Goal: Task Accomplishment & Management: Complete application form

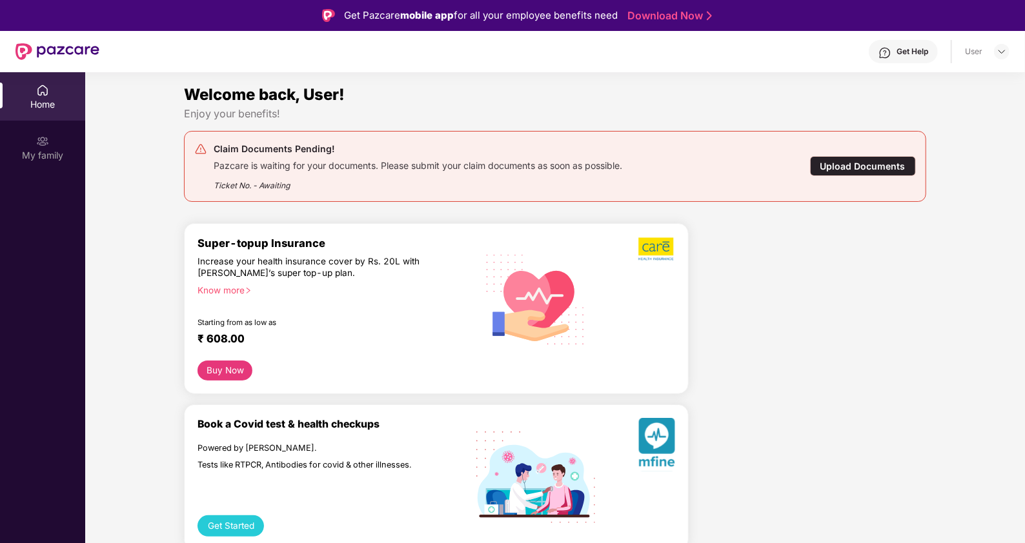
click at [861, 166] on div "Upload Documents" at bounding box center [863, 166] width 106 height 20
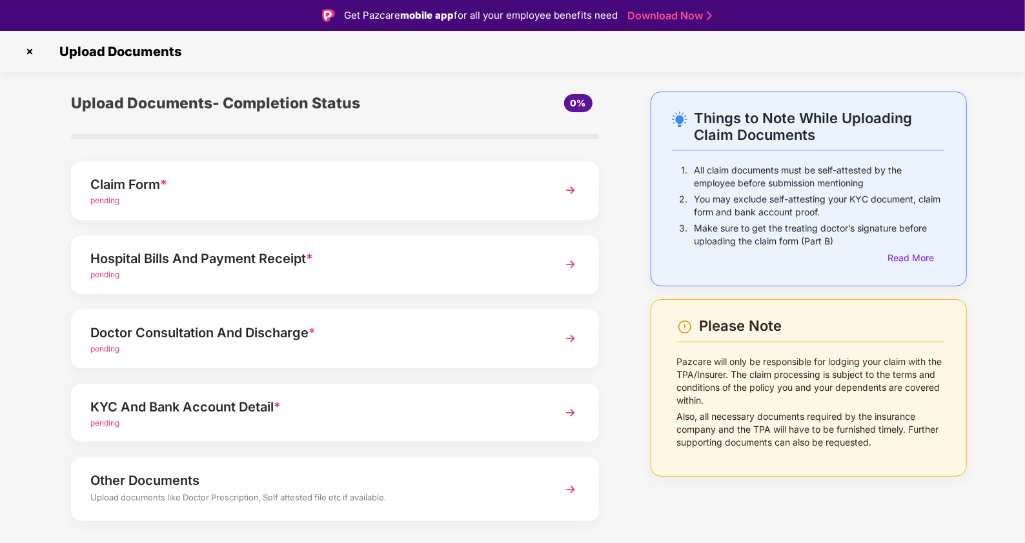
click at [442, 250] on div "Hospital Bills And Payment Receipt *" at bounding box center [314, 258] width 448 height 21
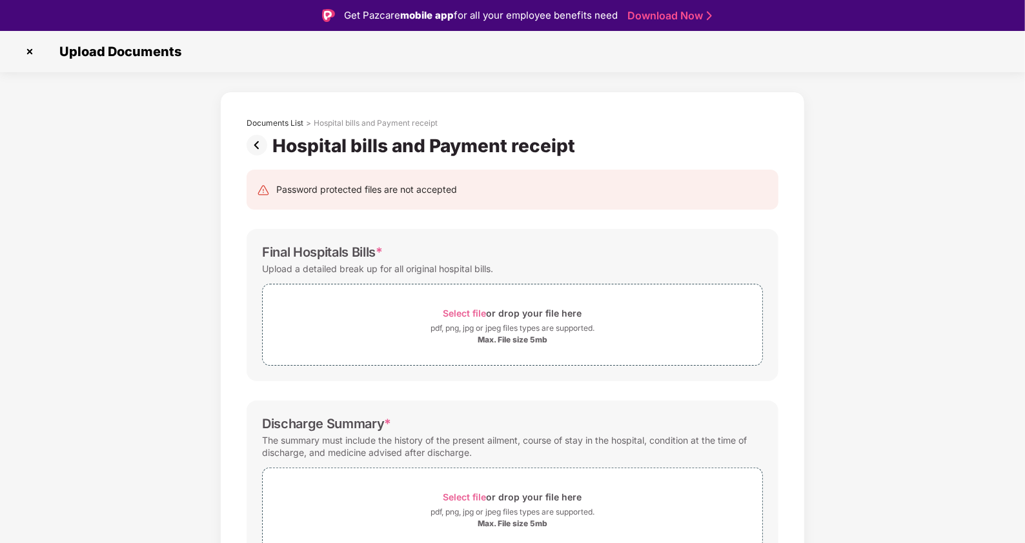
click at [247, 144] on img at bounding box center [260, 145] width 26 height 21
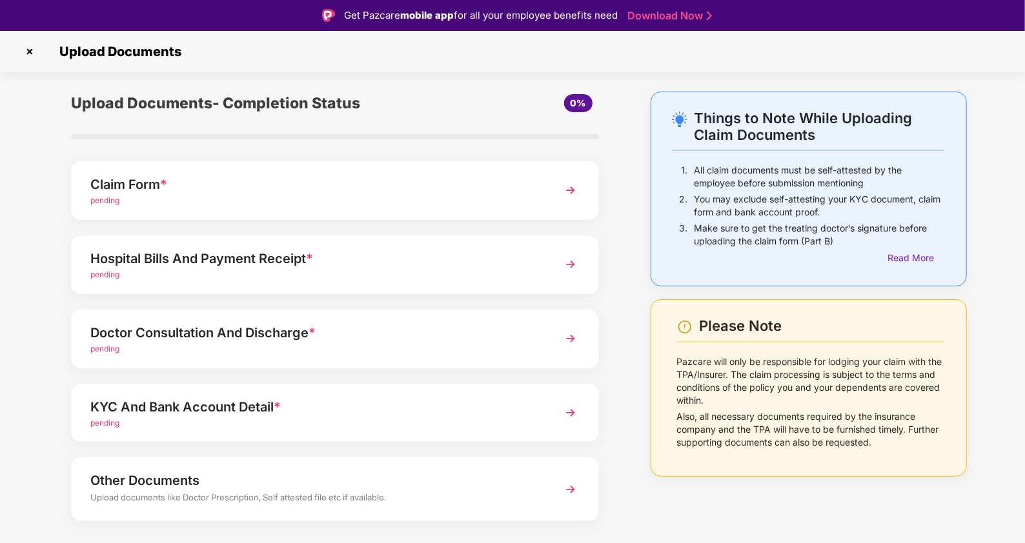
click at [246, 412] on div "KYC And Bank Account Detail *" at bounding box center [314, 407] width 448 height 21
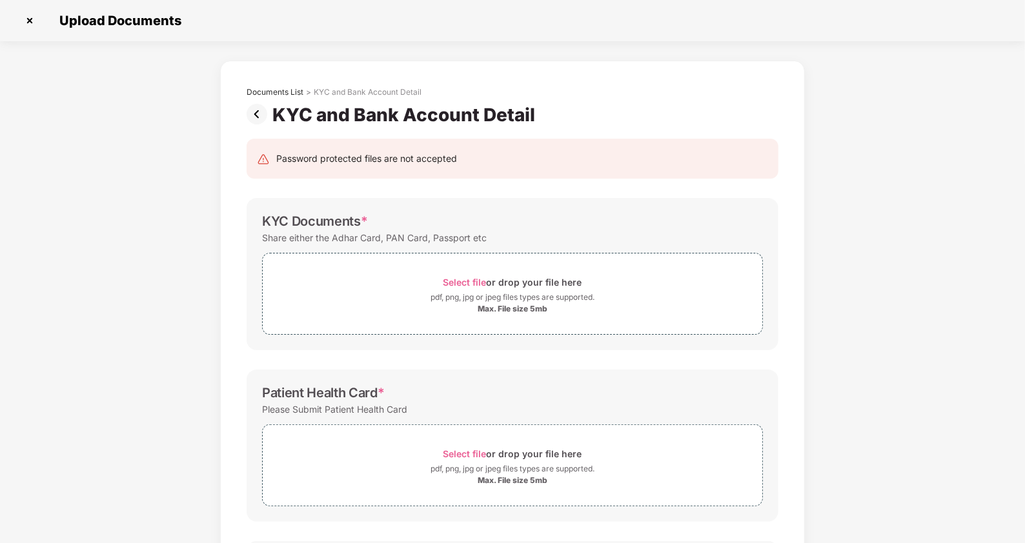
click at [258, 110] on img at bounding box center [260, 114] width 26 height 21
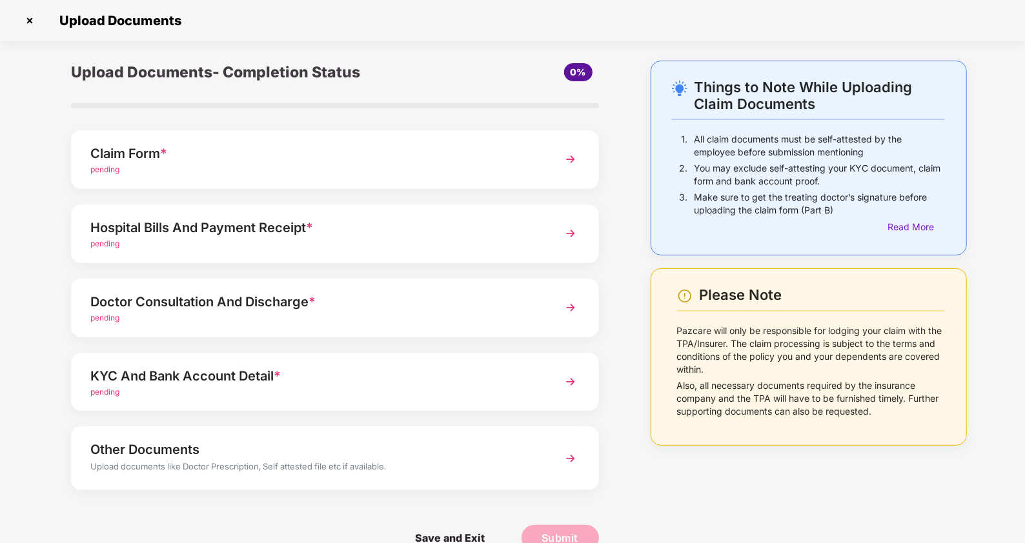
click at [431, 183] on div "Claim Form * pending" at bounding box center [335, 159] width 528 height 59
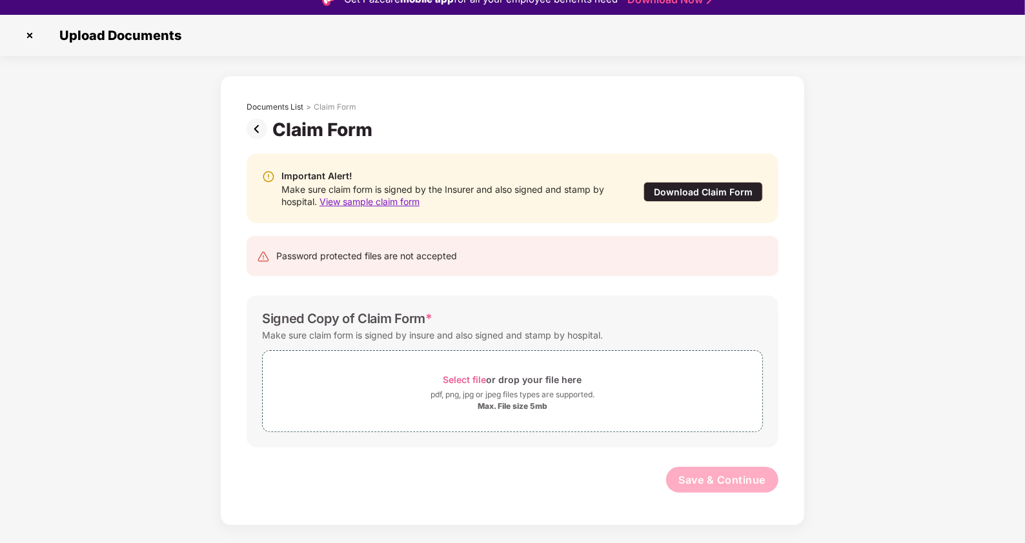
scroll to position [31, 0]
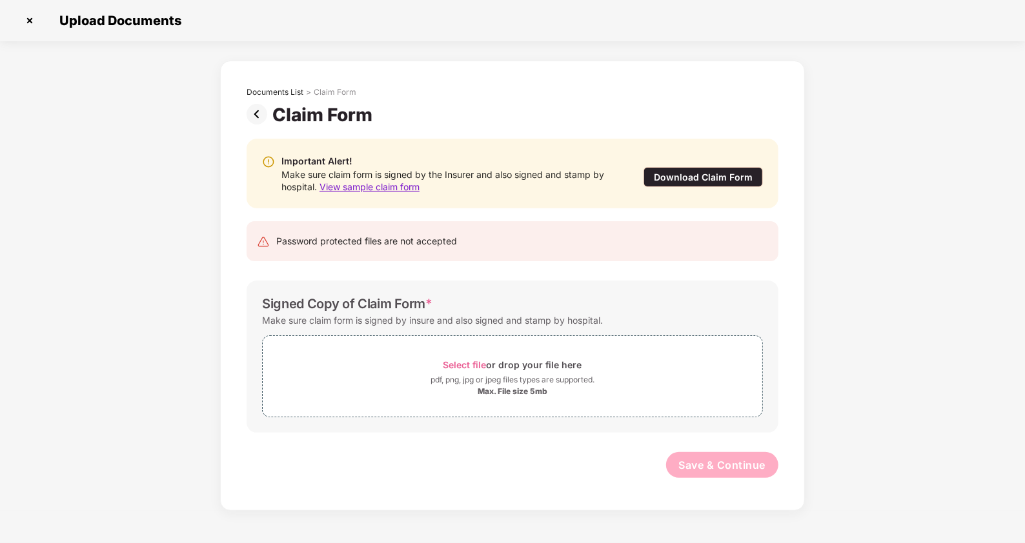
click at [255, 110] on img at bounding box center [260, 114] width 26 height 21
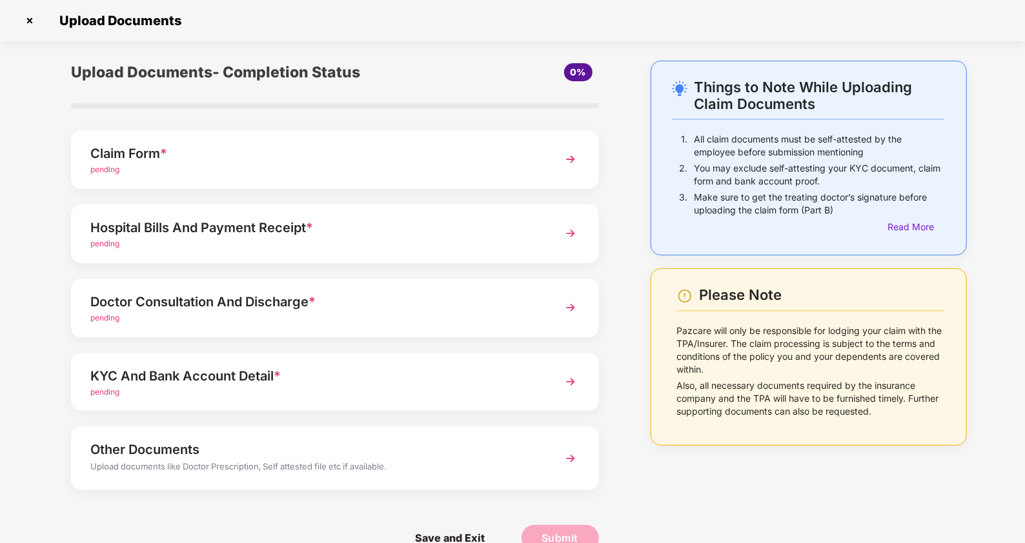
click at [319, 239] on div "pending" at bounding box center [314, 244] width 448 height 12
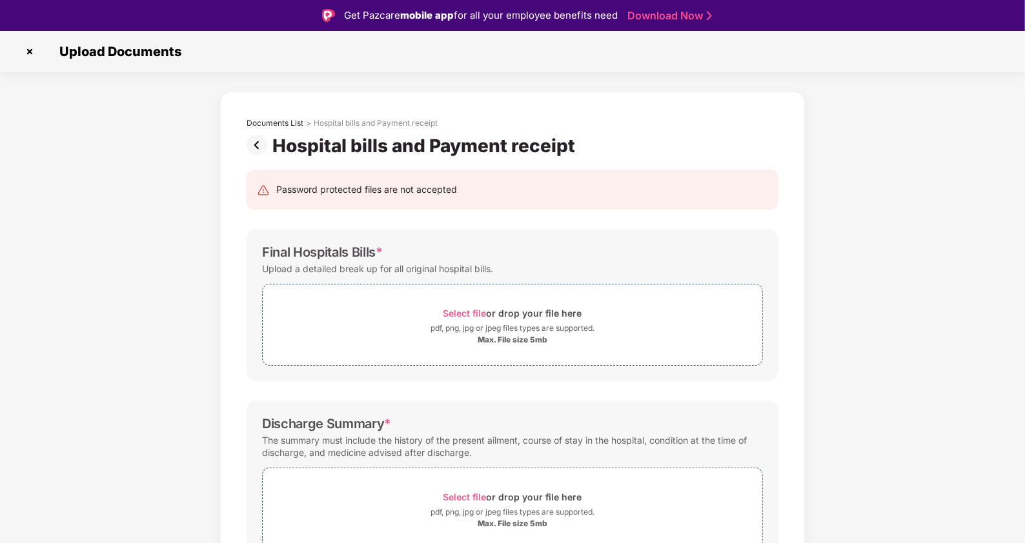
click at [258, 145] on img at bounding box center [260, 145] width 26 height 21
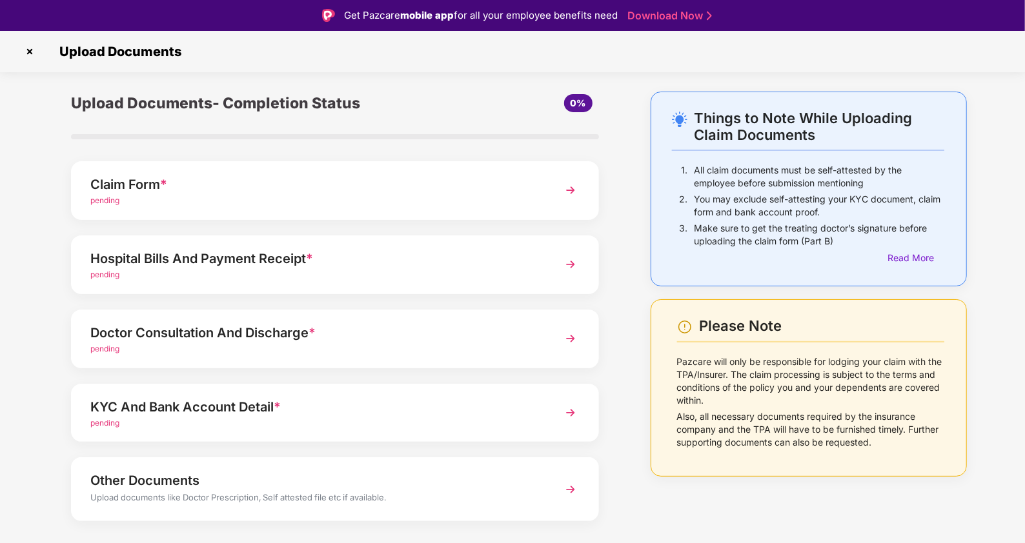
click at [274, 419] on div "pending" at bounding box center [314, 424] width 448 height 12
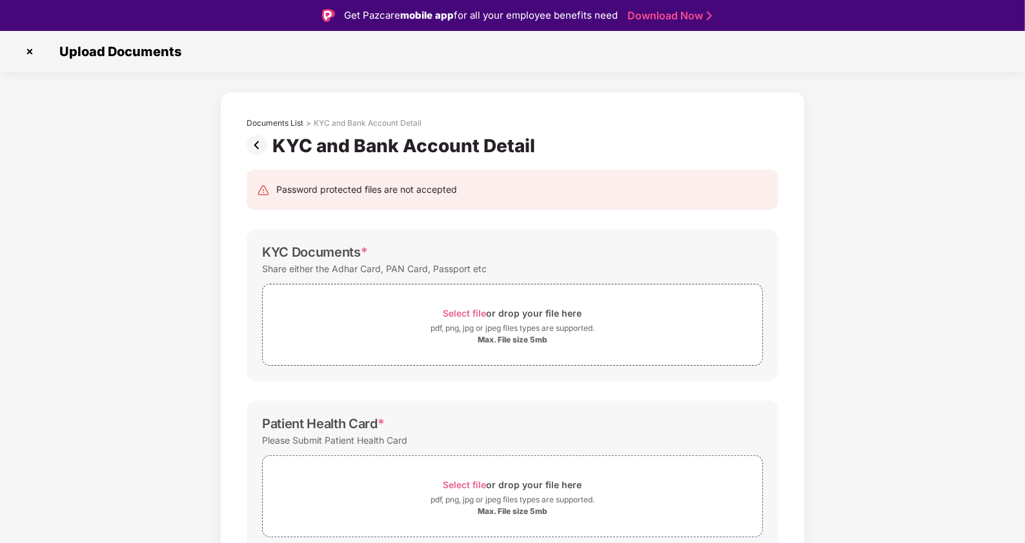
click at [250, 147] on img at bounding box center [260, 145] width 26 height 21
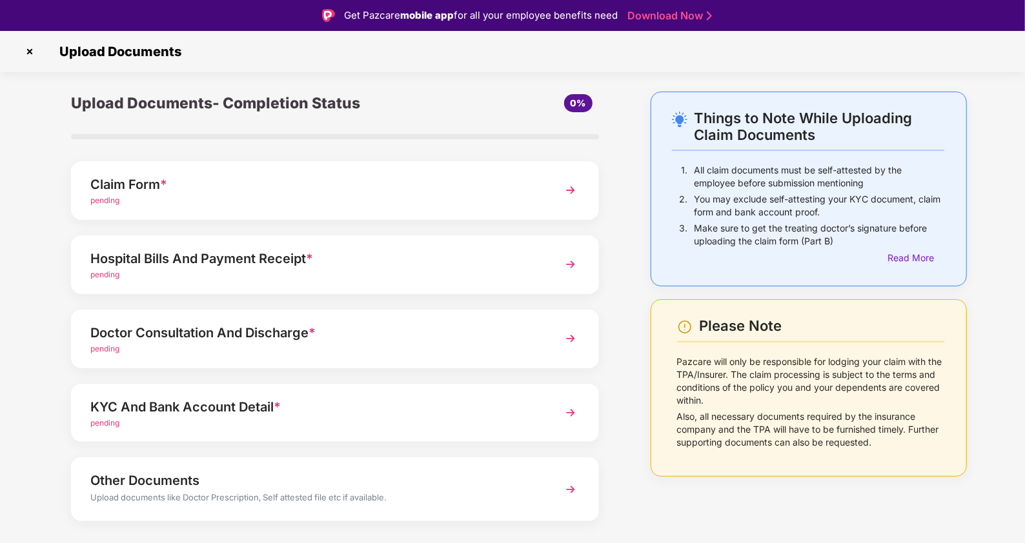
click at [432, 425] on div "pending" at bounding box center [314, 424] width 448 height 12
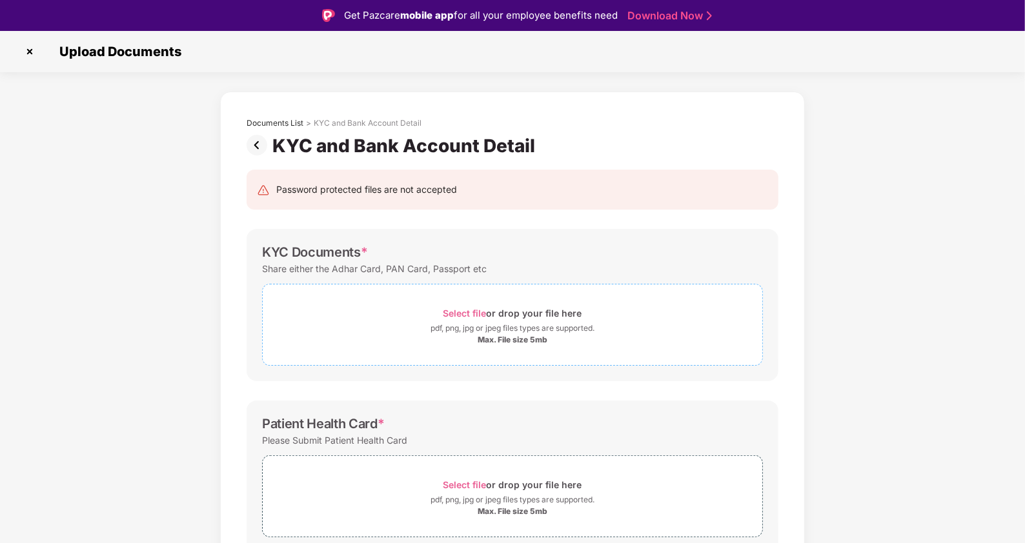
click at [463, 311] on span "Select file" at bounding box center [464, 313] width 43 height 11
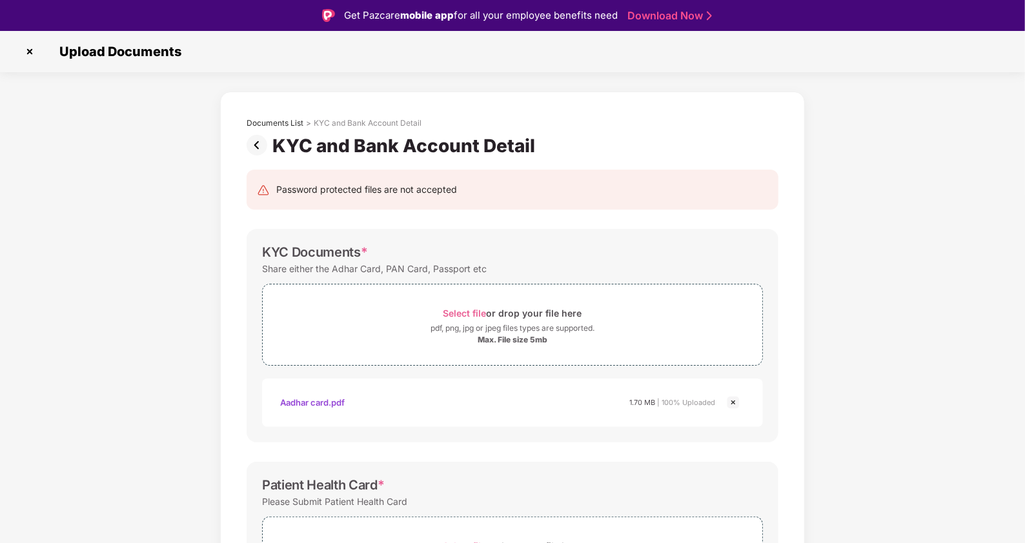
scroll to position [288, 0]
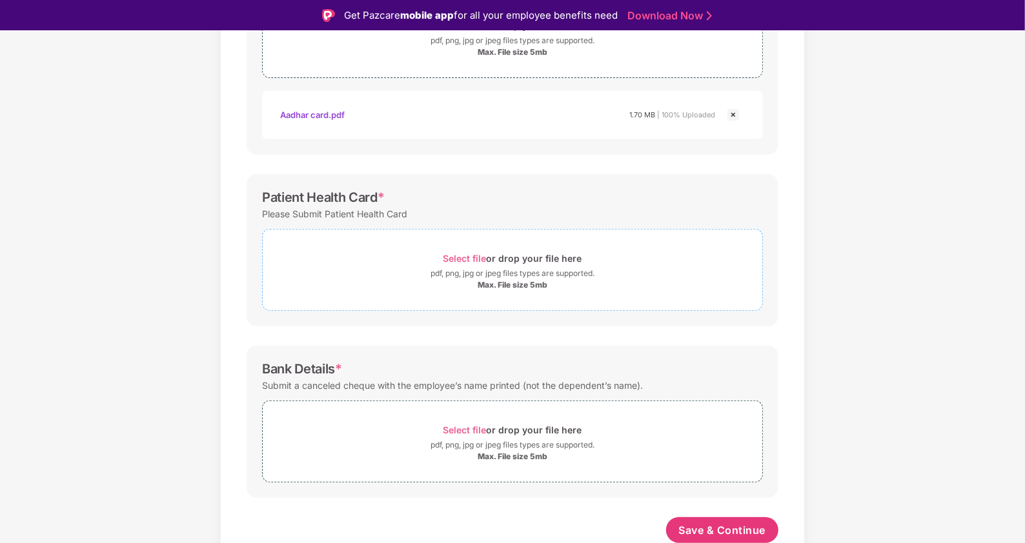
click at [452, 258] on span "Select file" at bounding box center [464, 258] width 43 height 11
click at [472, 258] on span "Select file" at bounding box center [464, 258] width 43 height 11
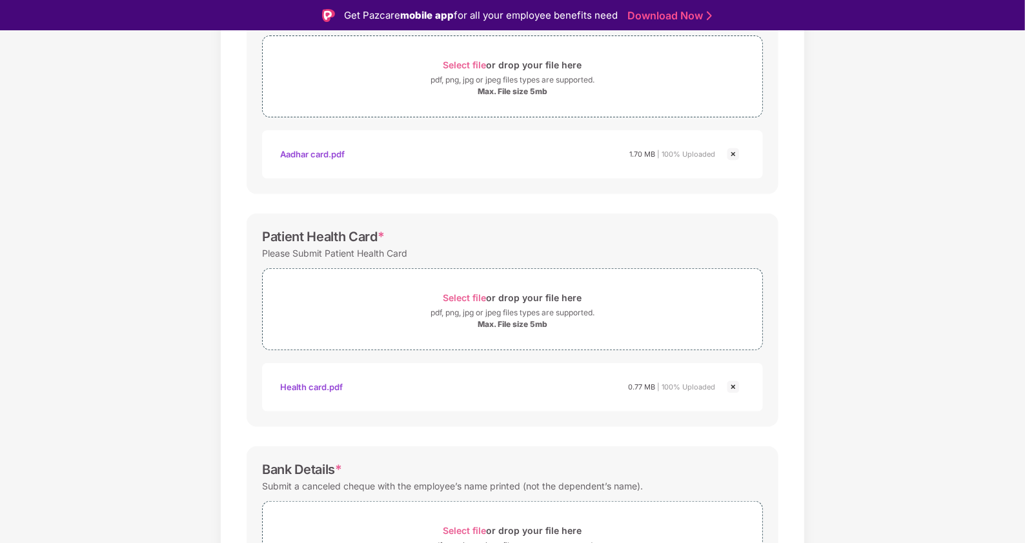
scroll to position [349, 0]
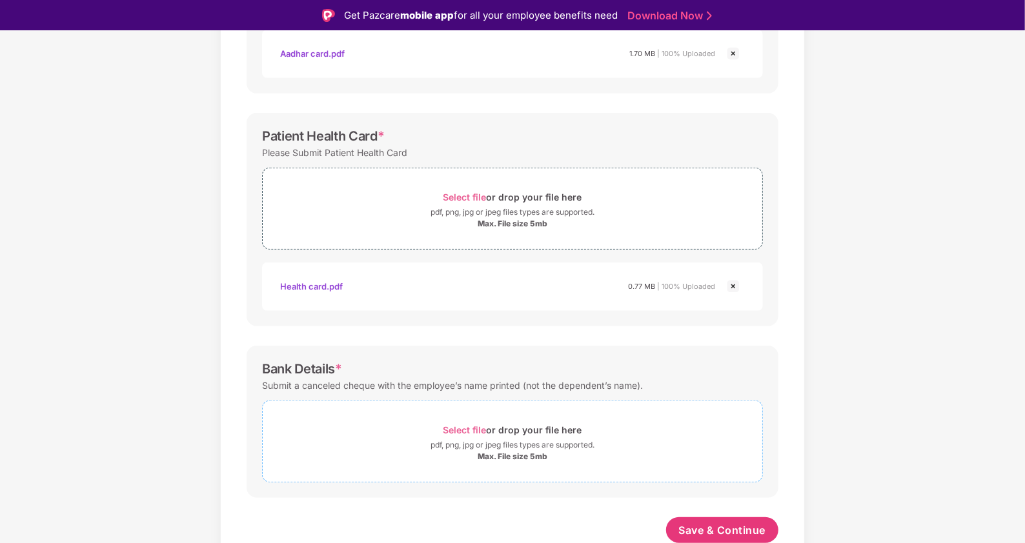
click at [454, 425] on span "Select file" at bounding box center [464, 430] width 43 height 11
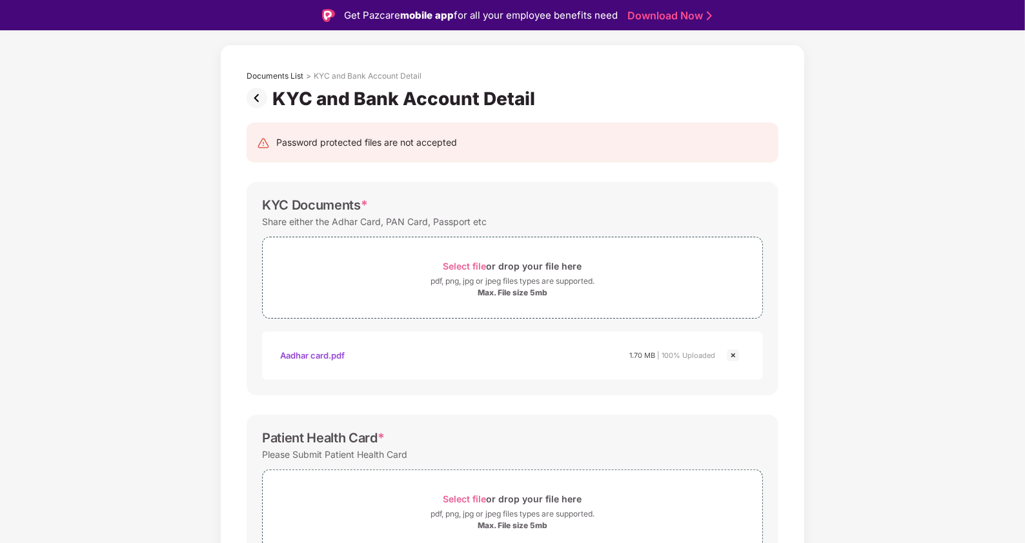
scroll to position [0, 0]
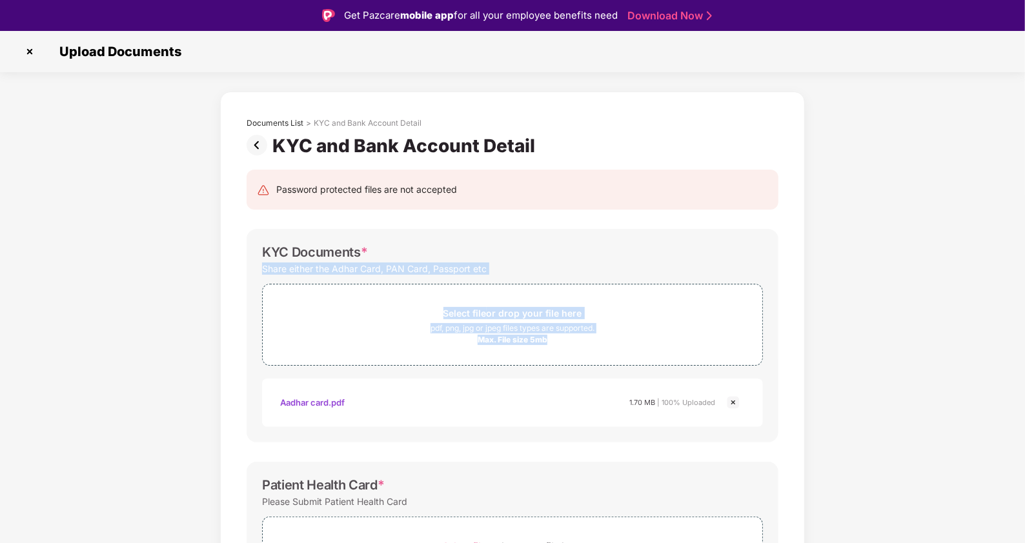
drag, startPoint x: 1023, startPoint y: 218, endPoint x: 1008, endPoint y: 288, distance: 71.9
click at [1008, 288] on div "Documents List > KYC and Bank Account Detail KYC and Bank Account Detail Passwo…" at bounding box center [512, 539] width 1025 height 895
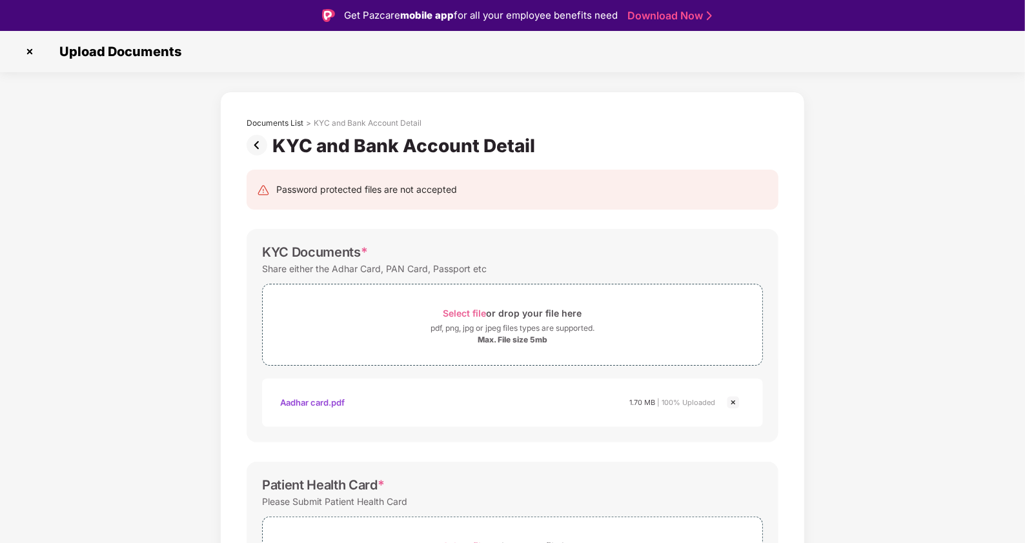
drag, startPoint x: 1008, startPoint y: 288, endPoint x: 1023, endPoint y: 313, distance: 29.2
click at [1023, 313] on div "Documents List > KYC and Bank Account Detail KYC and Bank Account Detail Passwo…" at bounding box center [512, 539] width 1025 height 895
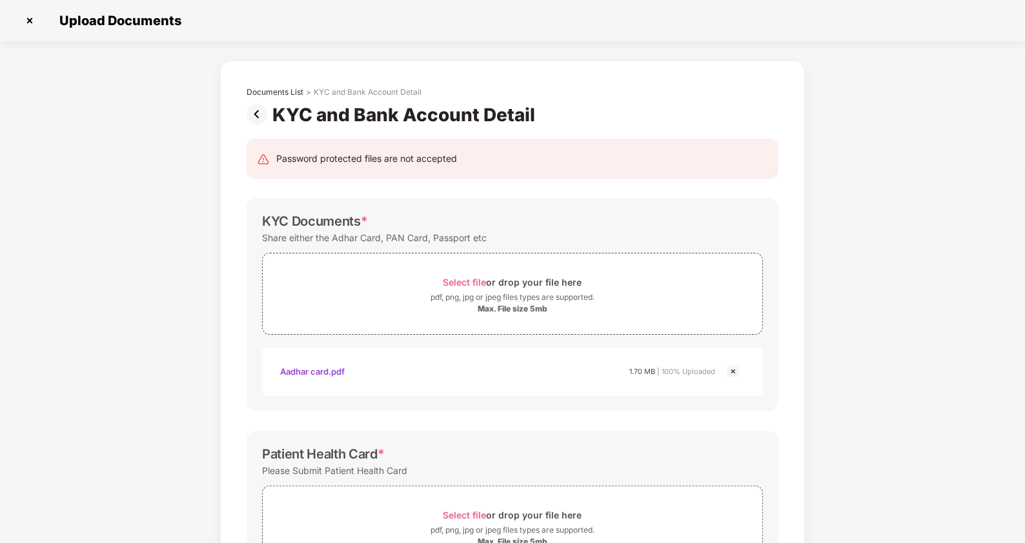
click at [1023, 300] on div "Documents List > KYC and Bank Account Detail KYC and Bank Account Detail Passwo…" at bounding box center [512, 508] width 1025 height 895
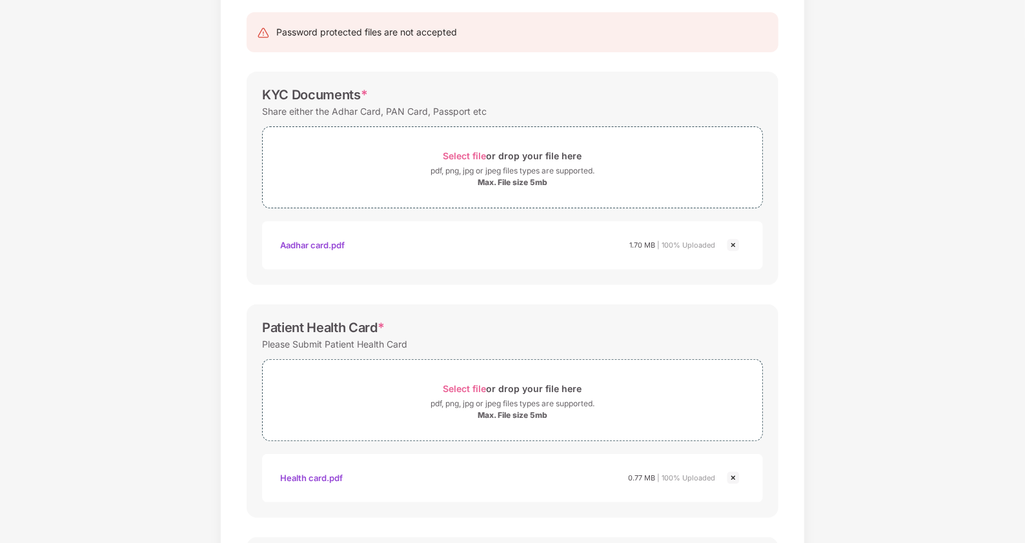
scroll to position [0, 0]
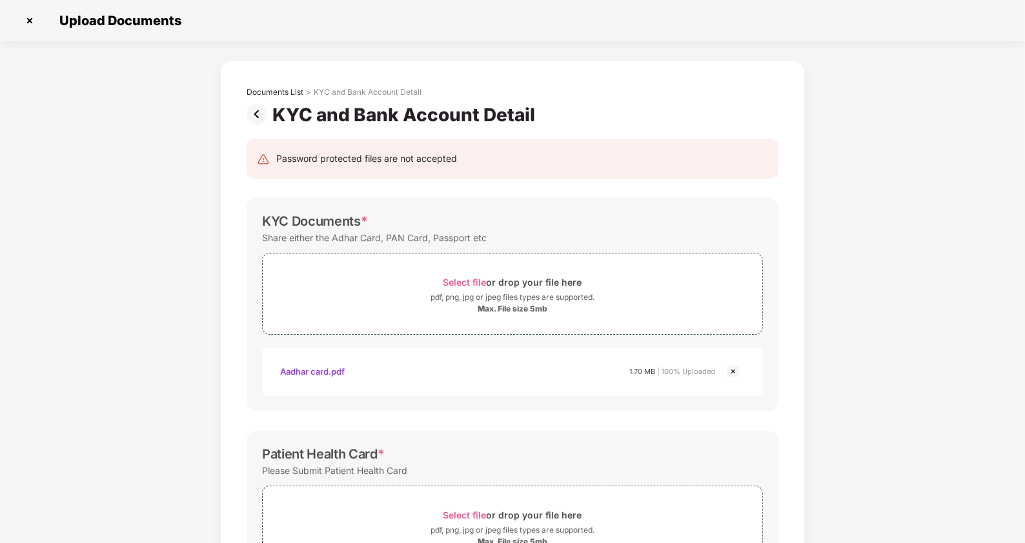
click at [258, 115] on img at bounding box center [260, 114] width 26 height 21
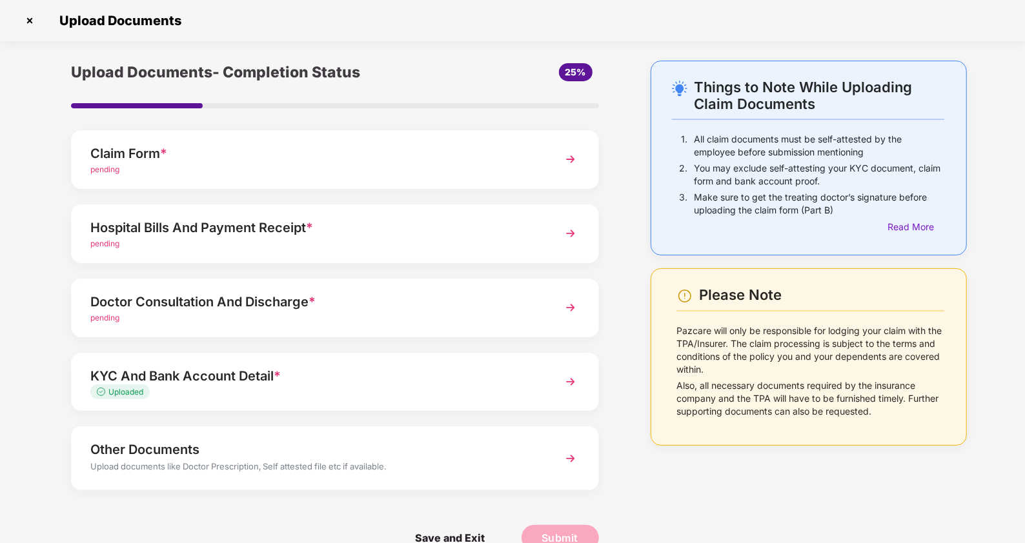
click at [192, 157] on div "Claim Form *" at bounding box center [314, 153] width 448 height 21
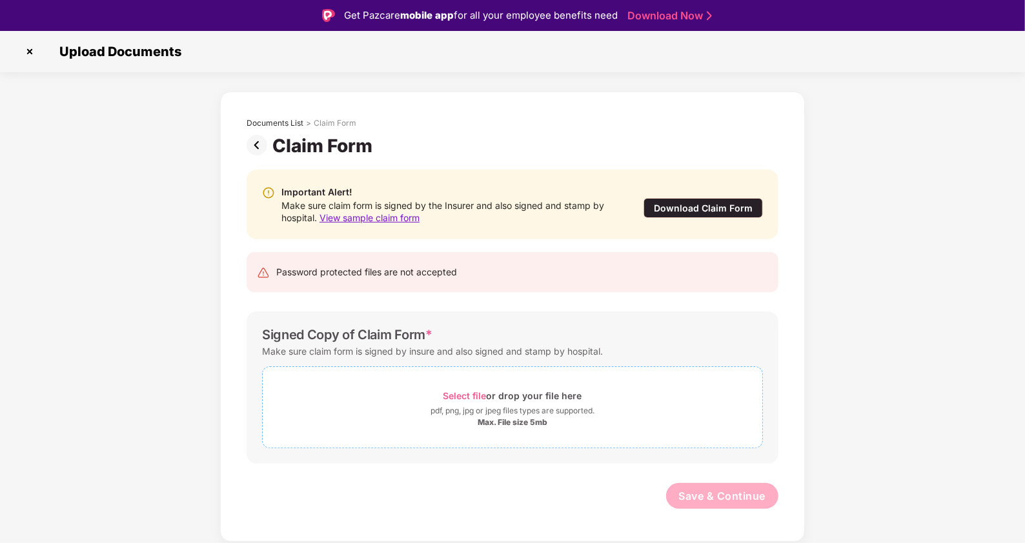
click at [460, 399] on span "Select file" at bounding box center [464, 395] width 43 height 11
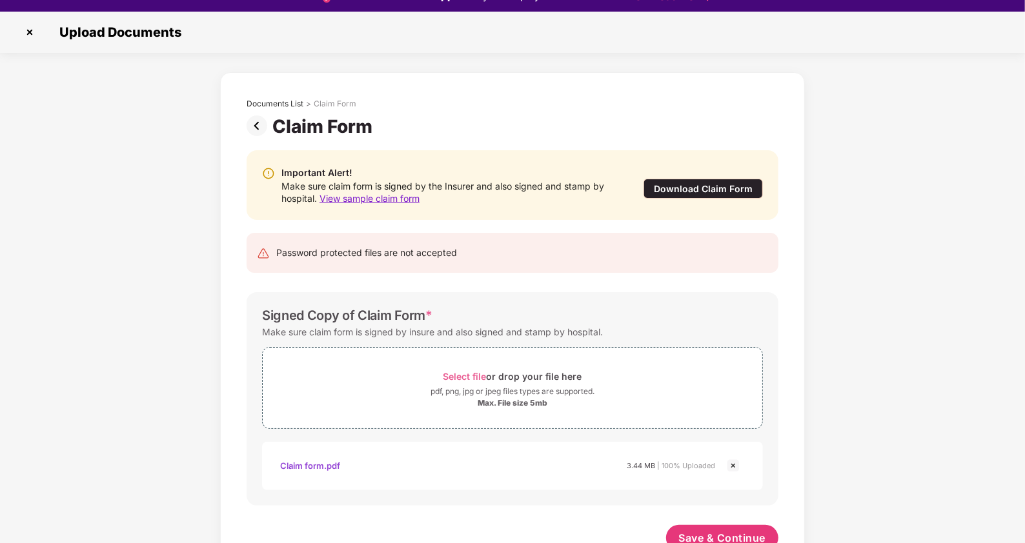
scroll to position [31, 0]
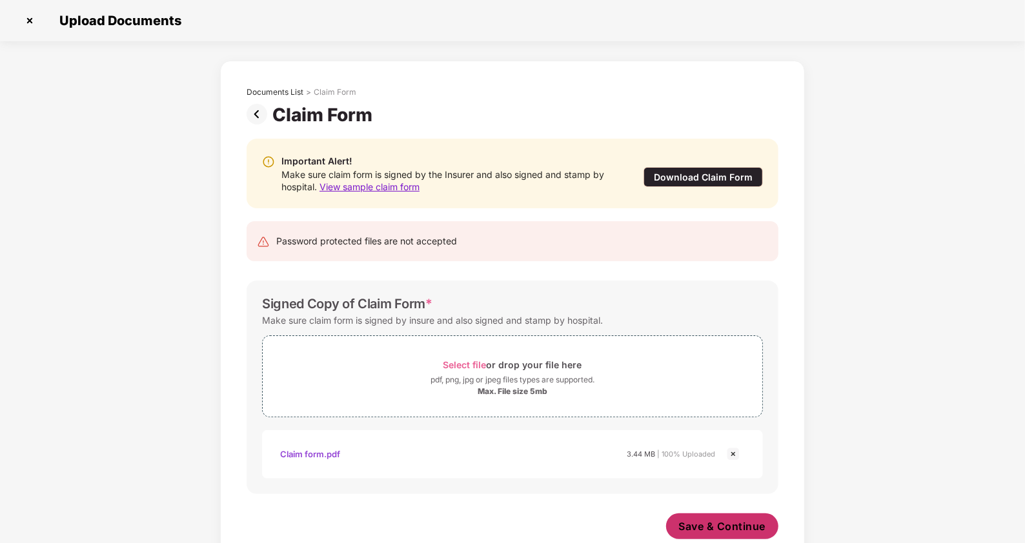
click at [714, 523] on span "Save & Continue" at bounding box center [722, 527] width 87 height 14
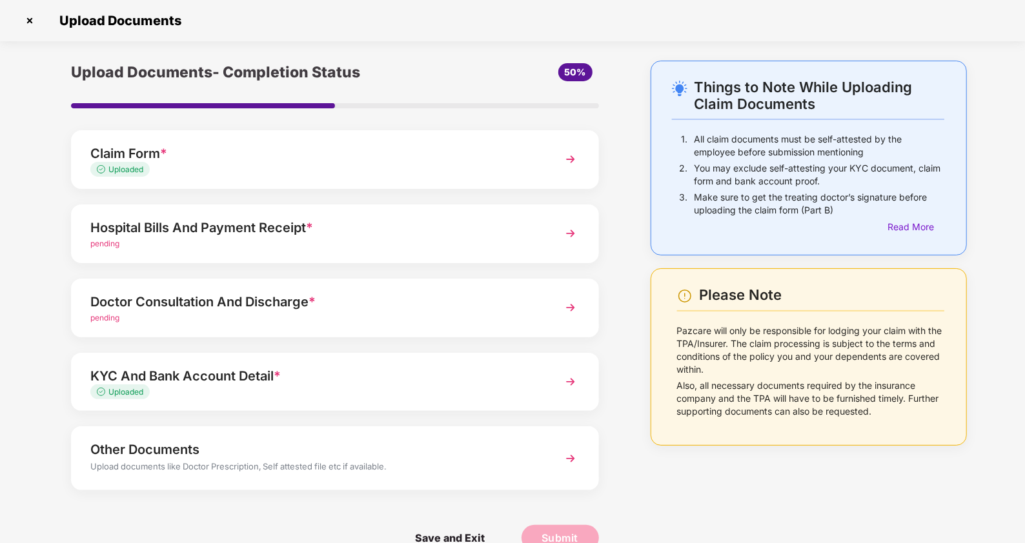
click at [215, 229] on div "Hospital Bills And Payment Receipt *" at bounding box center [314, 228] width 448 height 21
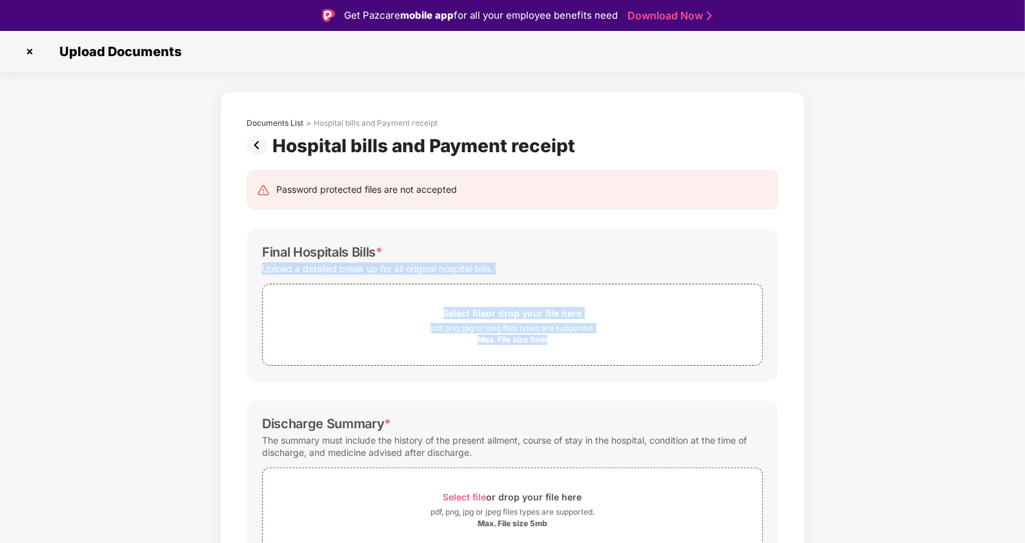
drag, startPoint x: 1023, startPoint y: 237, endPoint x: 1017, endPoint y: 352, distance: 115.7
click at [1017, 352] on div "Documents List > Hospital bills and Payment receipt Hospital bills and Payment …" at bounding box center [512, 454] width 1025 height 724
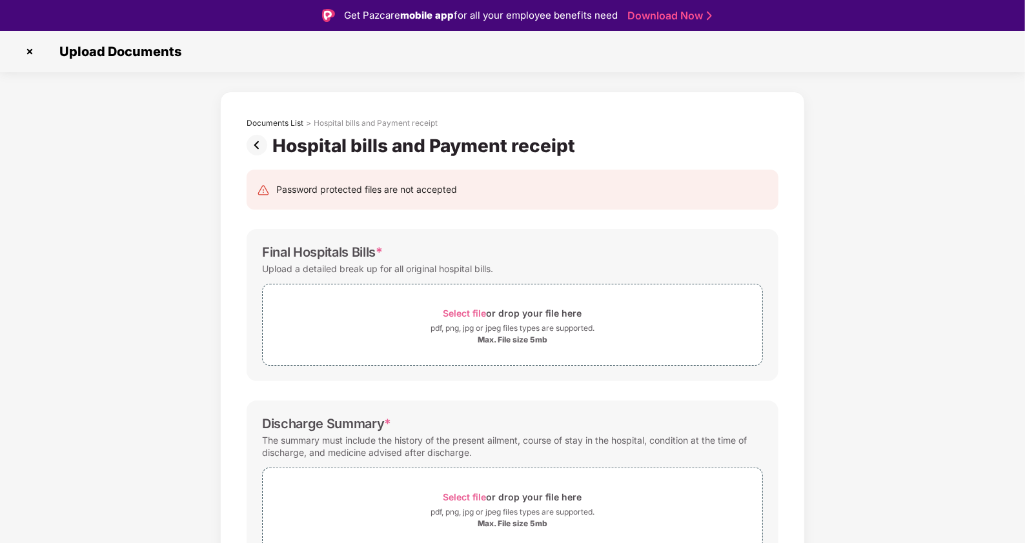
drag, startPoint x: 1017, startPoint y: 352, endPoint x: 859, endPoint y: 363, distance: 157.9
click at [859, 363] on div "Documents List > Hospital bills and Payment receipt Hospital bills and Payment …" at bounding box center [512, 454] width 1025 height 724
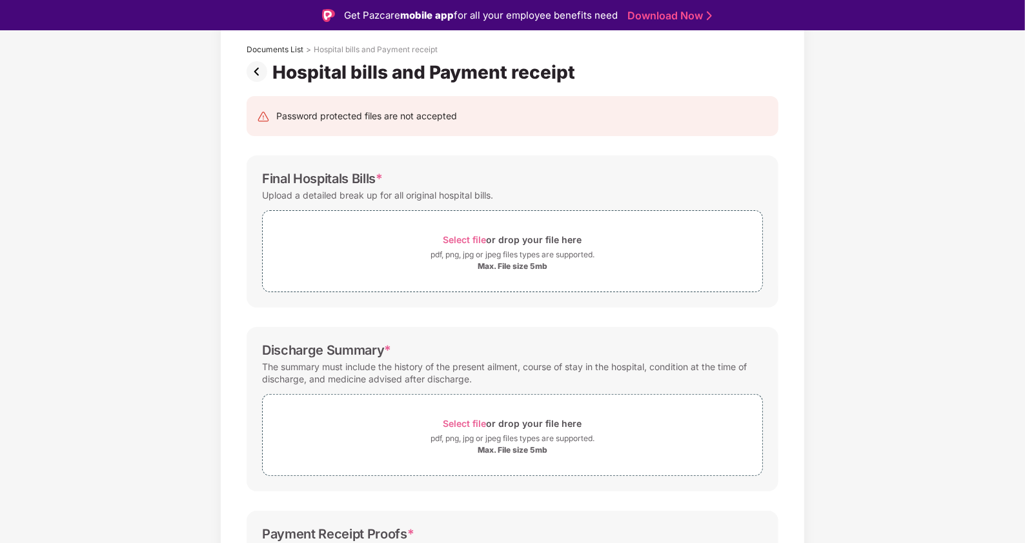
scroll to position [161, 0]
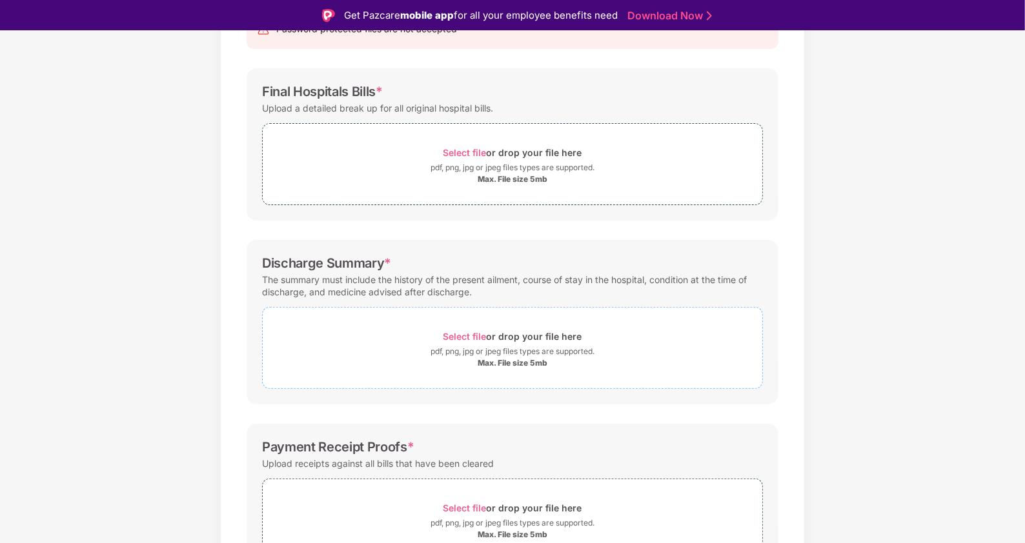
click at [462, 336] on span "Select file" at bounding box center [464, 336] width 43 height 11
click at [477, 336] on span "Select file" at bounding box center [464, 336] width 43 height 11
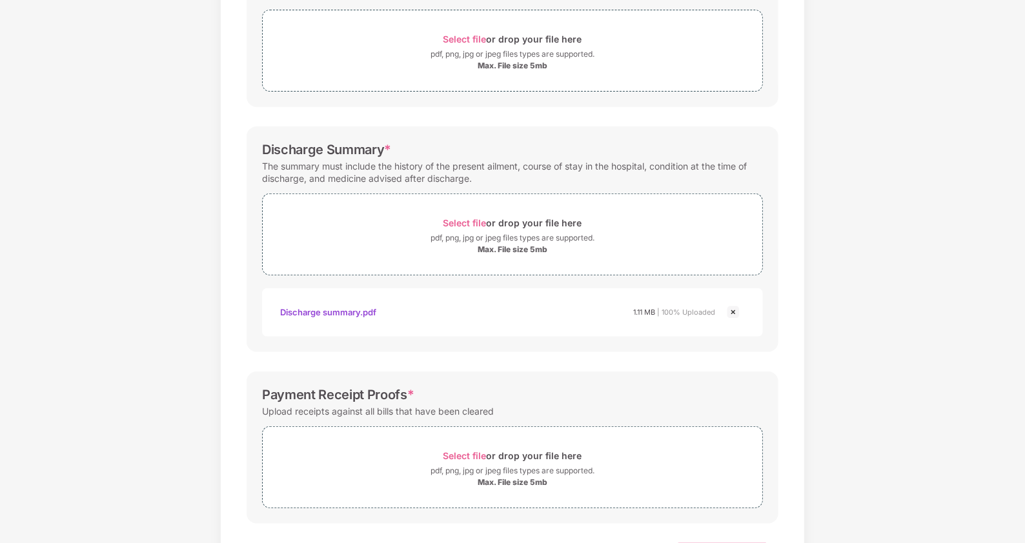
scroll to position [300, 0]
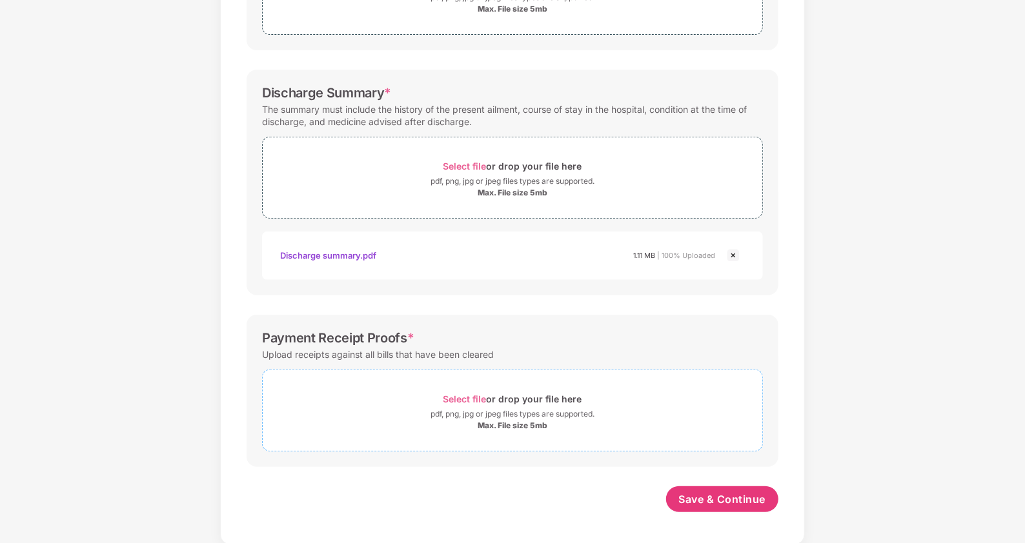
click at [473, 397] on span "Select file" at bounding box center [464, 399] width 43 height 11
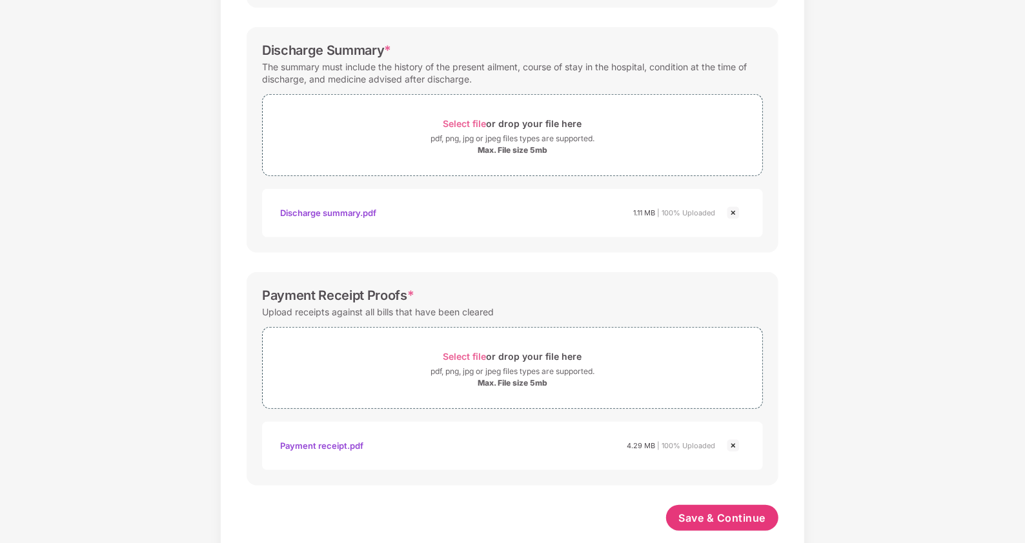
scroll to position [361, 0]
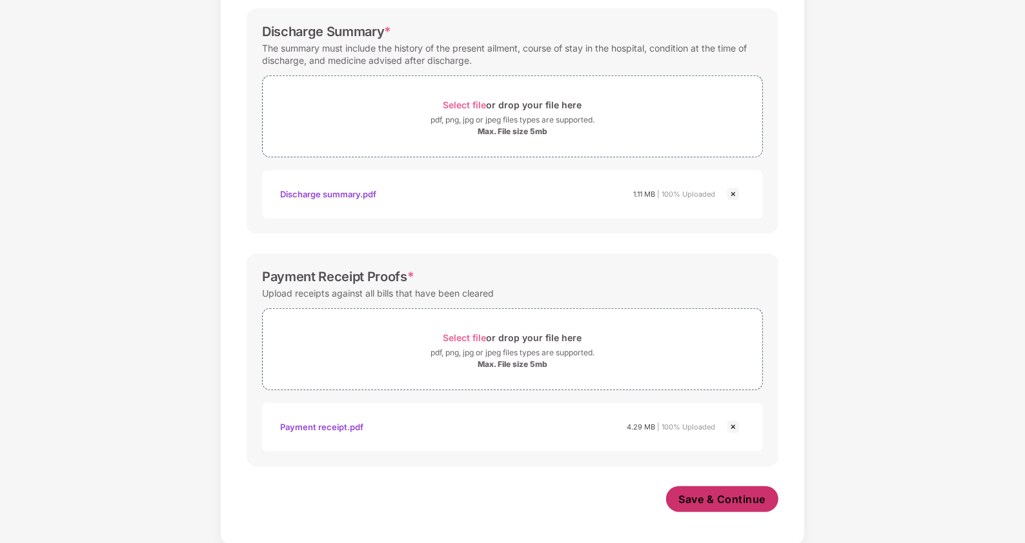
click at [702, 498] on span "Save & Continue" at bounding box center [722, 499] width 87 height 14
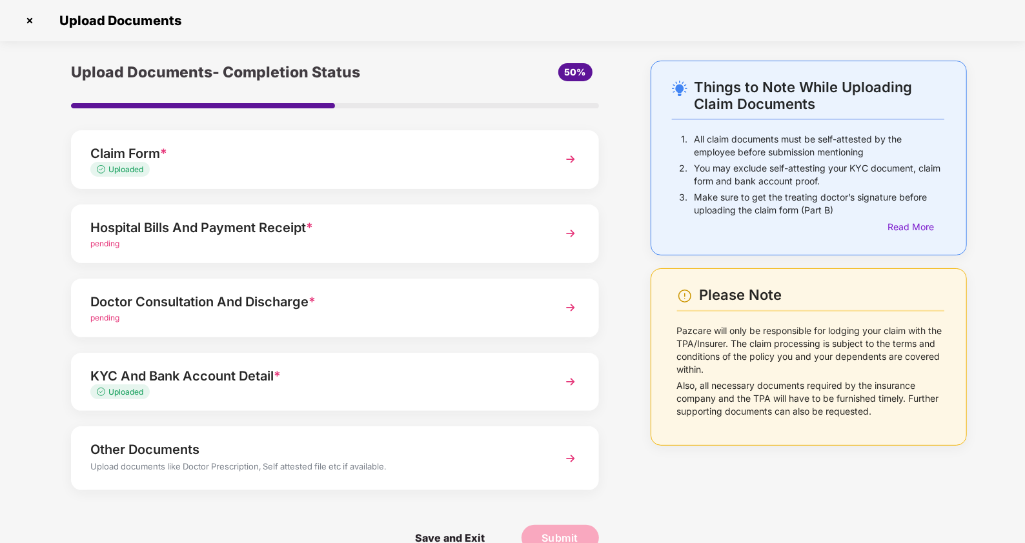
click at [198, 239] on div "pending" at bounding box center [314, 244] width 448 height 12
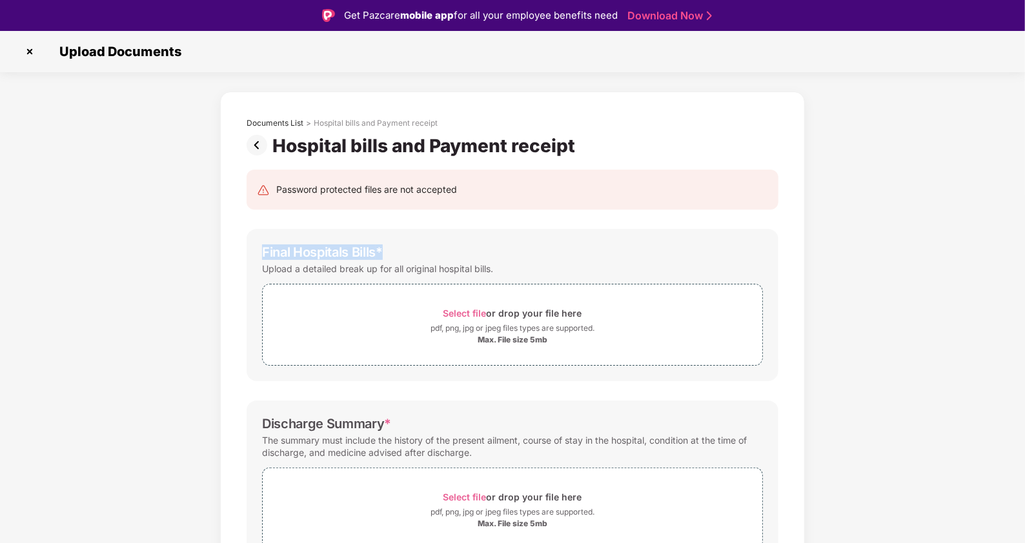
drag, startPoint x: 1023, startPoint y: 161, endPoint x: 1023, endPoint y: 216, distance: 54.2
click at [1023, 216] on div "Documents List > Hospital bills and Payment receipt Hospital bills and Payment …" at bounding box center [512, 514] width 1025 height 845
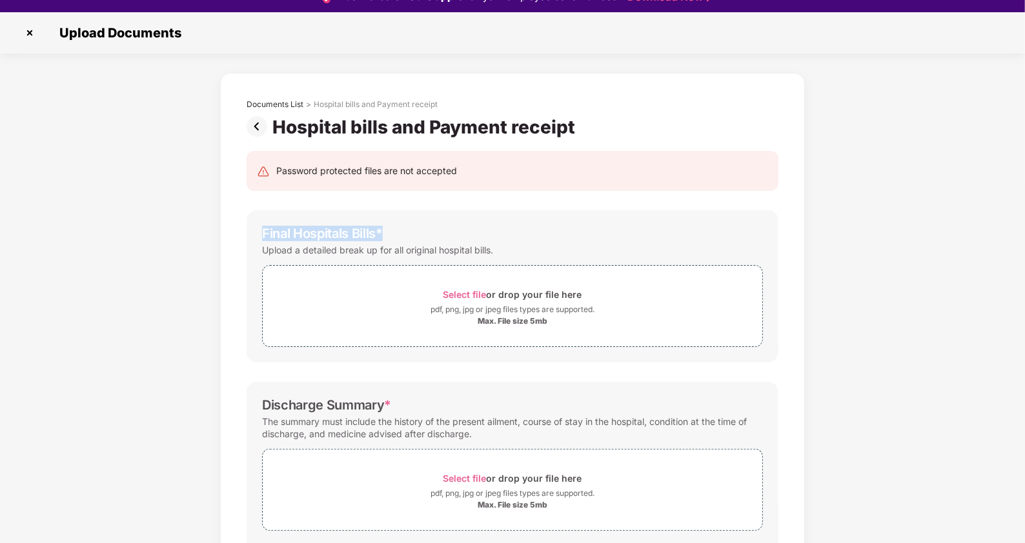
scroll to position [31, 0]
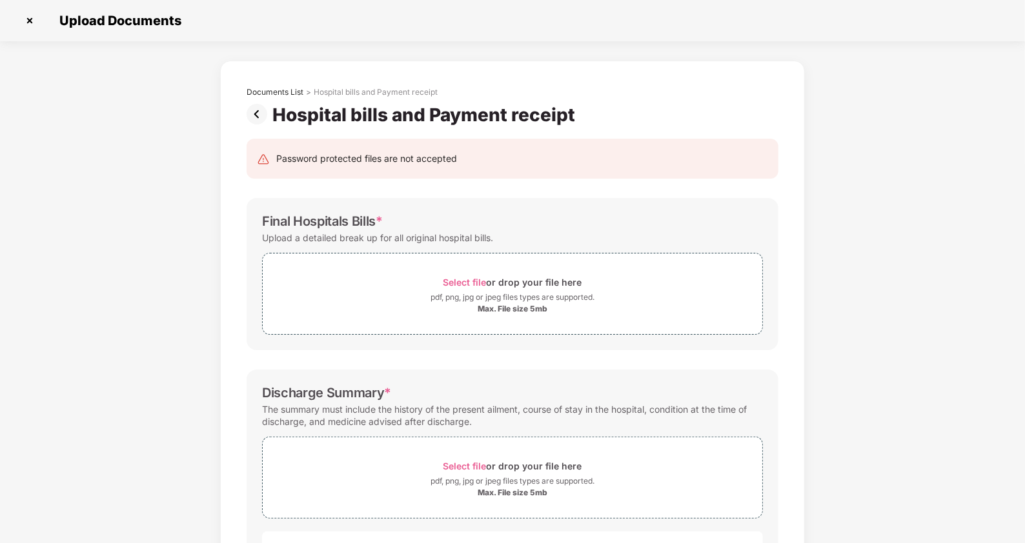
drag, startPoint x: 936, startPoint y: 336, endPoint x: 1025, endPoint y: 308, distance: 93.3
click at [936, 336] on div "Documents List > Hospital bills and Payment receipt Hospital bills and Payment …" at bounding box center [512, 483] width 1025 height 845
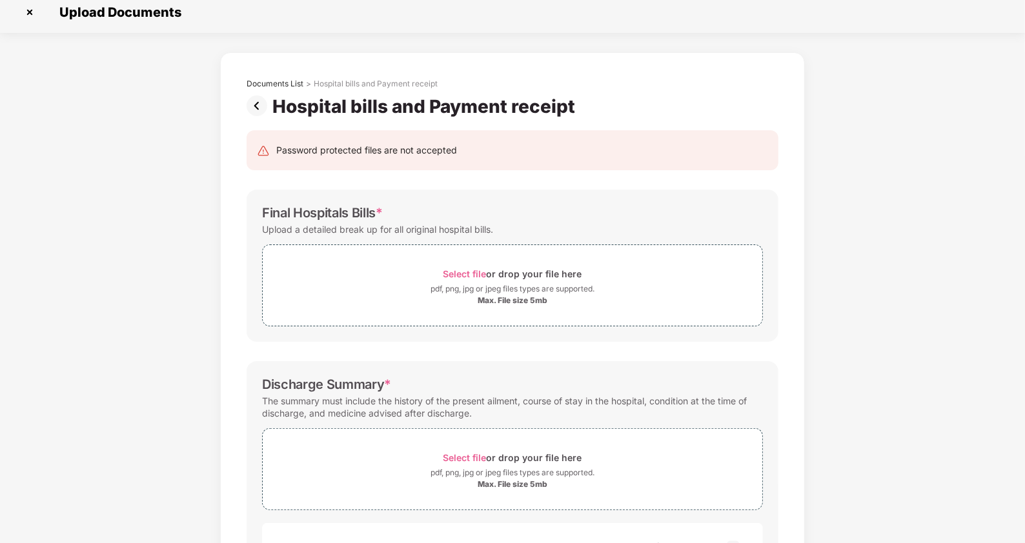
scroll to position [0, 0]
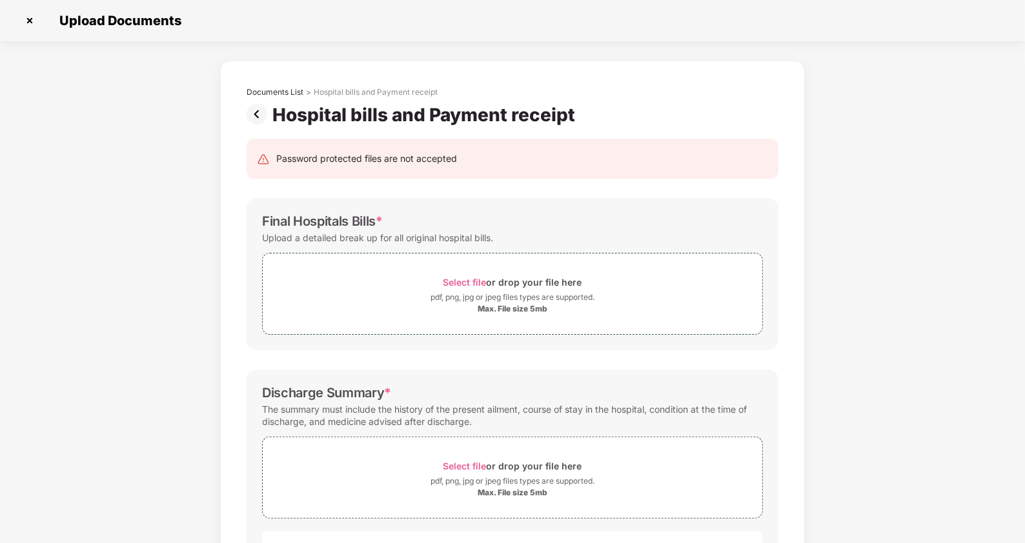
click at [256, 108] on img at bounding box center [260, 114] width 26 height 21
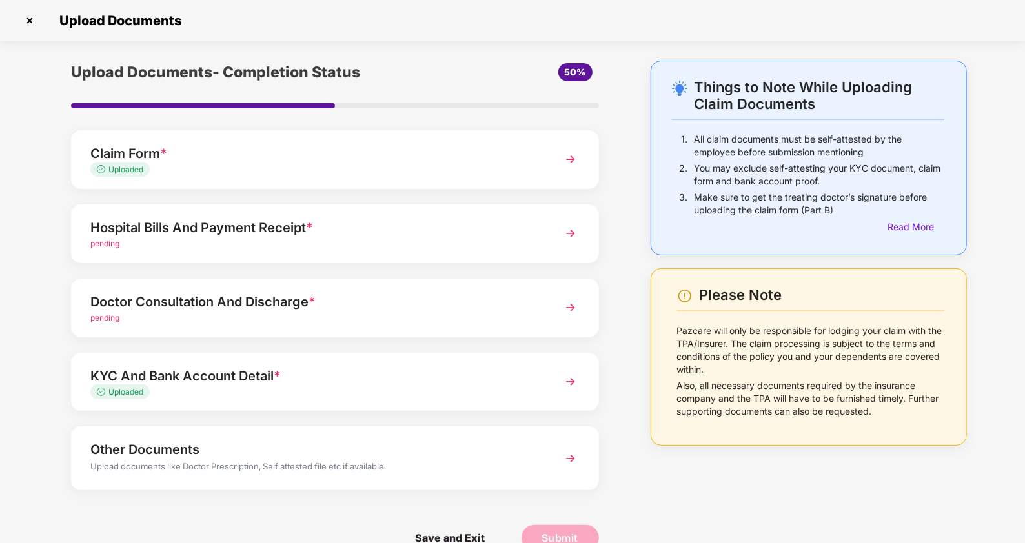
click at [210, 308] on div "Doctor Consultation And Discharge *" at bounding box center [314, 302] width 448 height 21
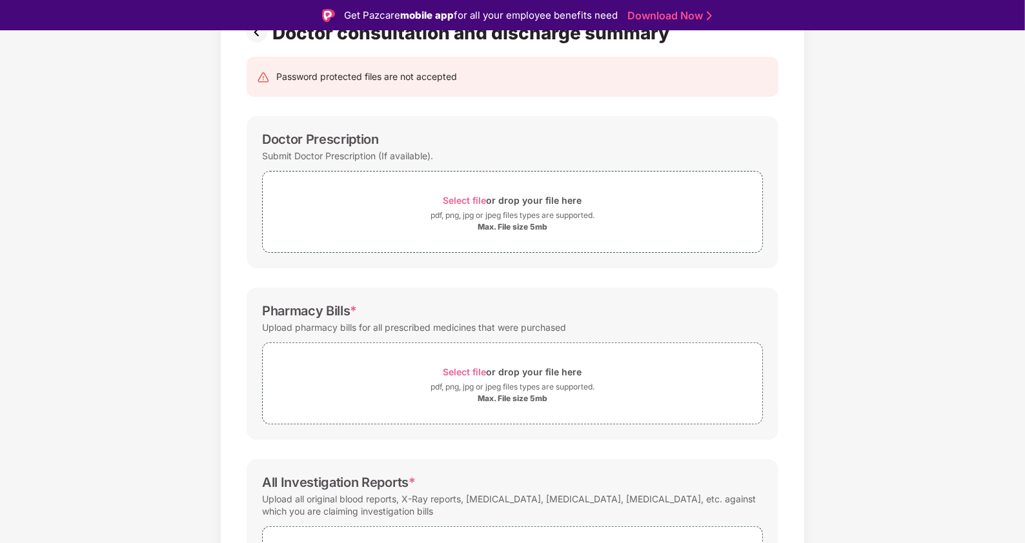
scroll to position [239, 0]
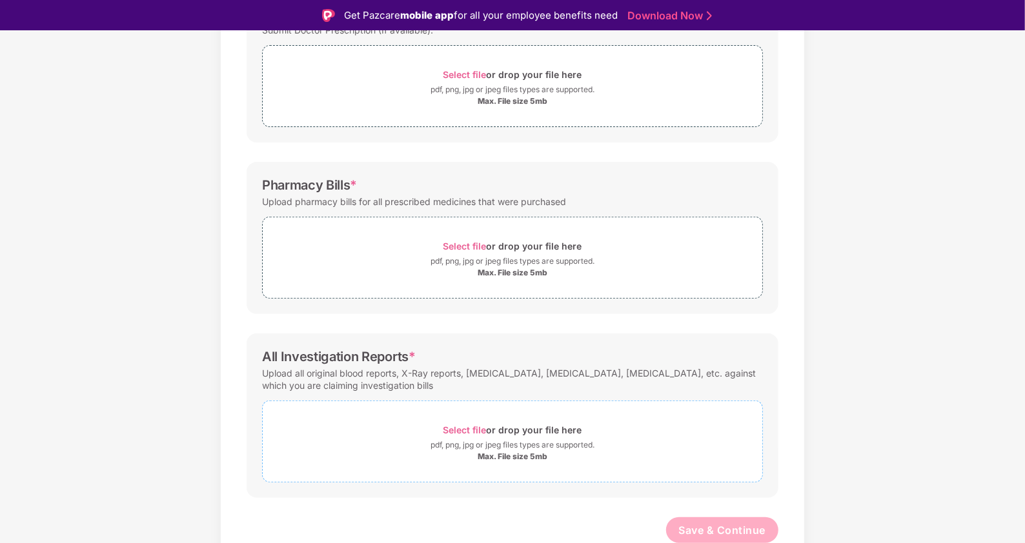
click at [452, 429] on span "Select file" at bounding box center [464, 430] width 43 height 11
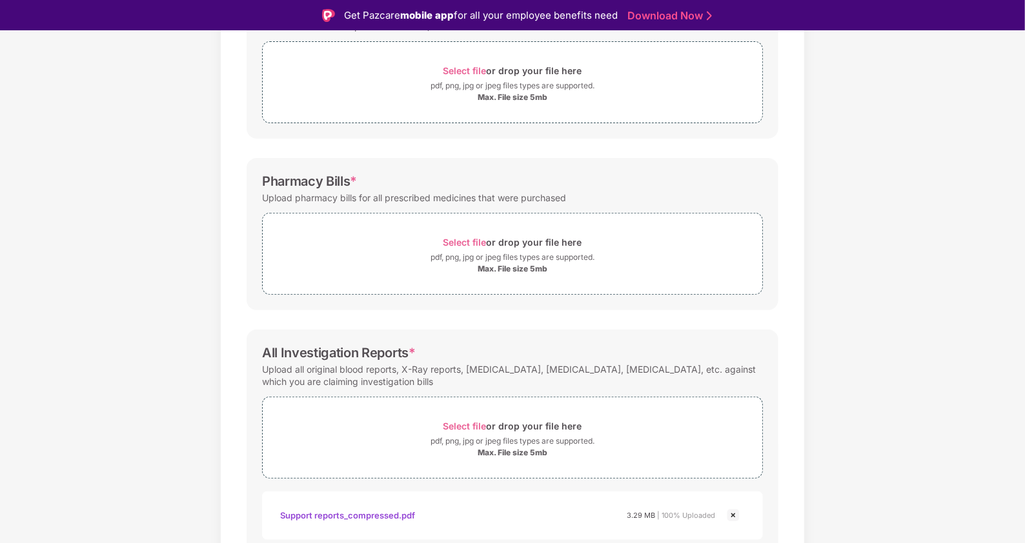
scroll to position [300, 0]
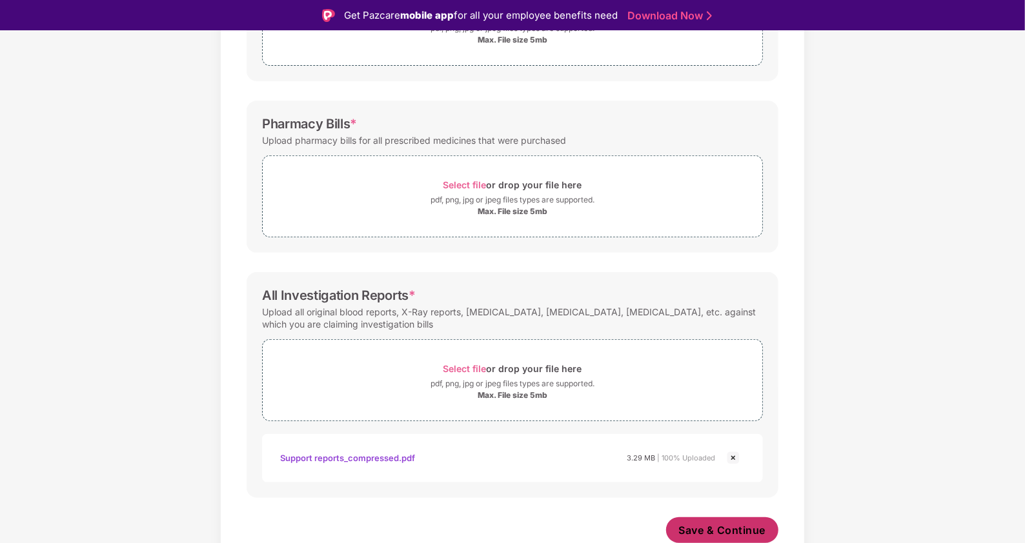
click at [741, 524] on span "Save & Continue" at bounding box center [722, 530] width 87 height 14
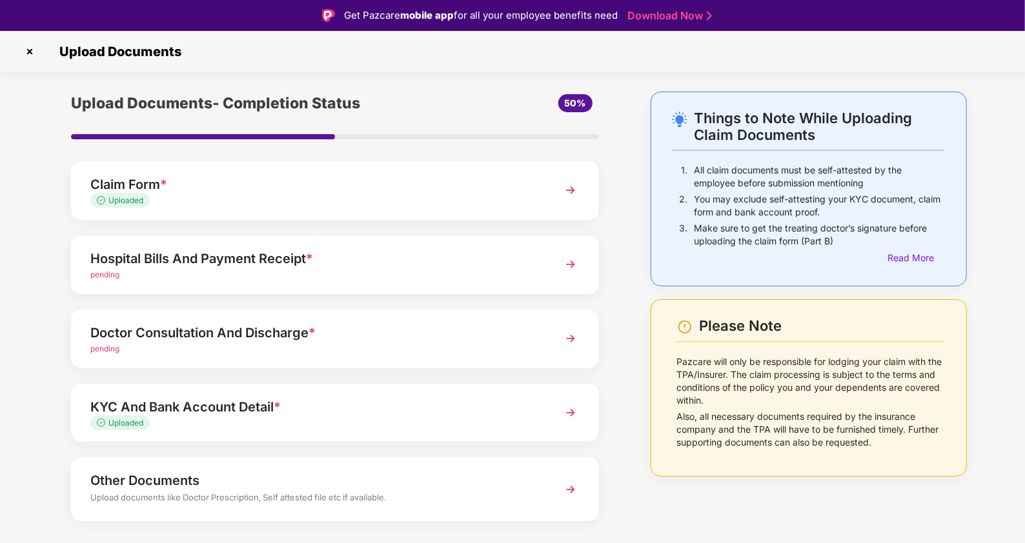
click at [176, 273] on div "pending" at bounding box center [314, 275] width 448 height 12
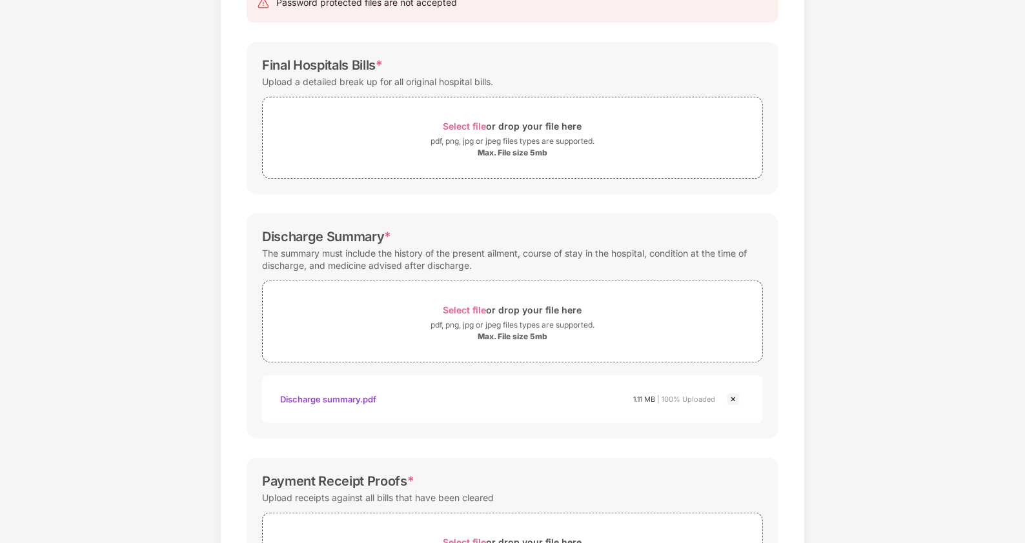
scroll to position [150, 0]
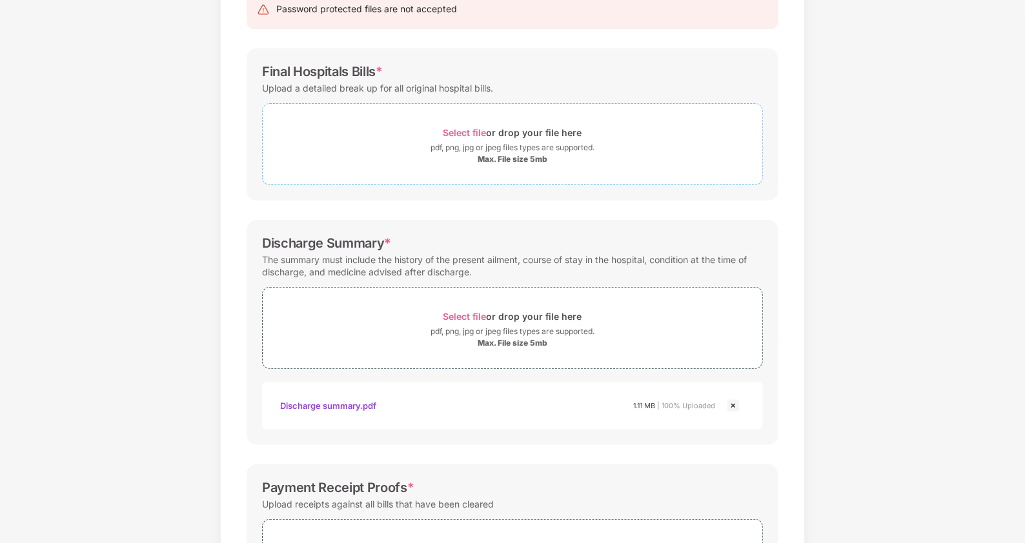
click at [461, 128] on span "Select file" at bounding box center [464, 132] width 43 height 11
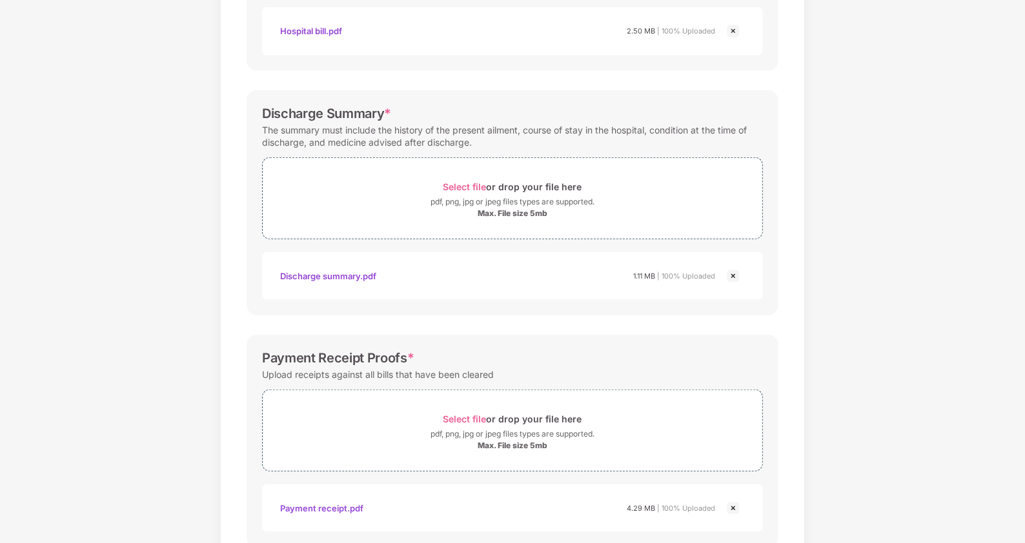
scroll to position [421, 0]
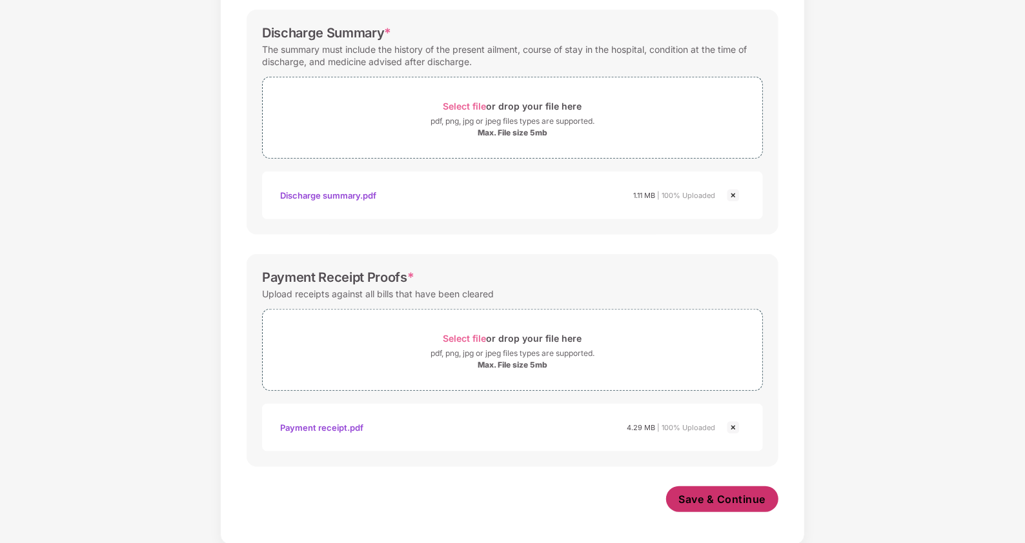
click at [723, 498] on span "Save & Continue" at bounding box center [722, 499] width 87 height 14
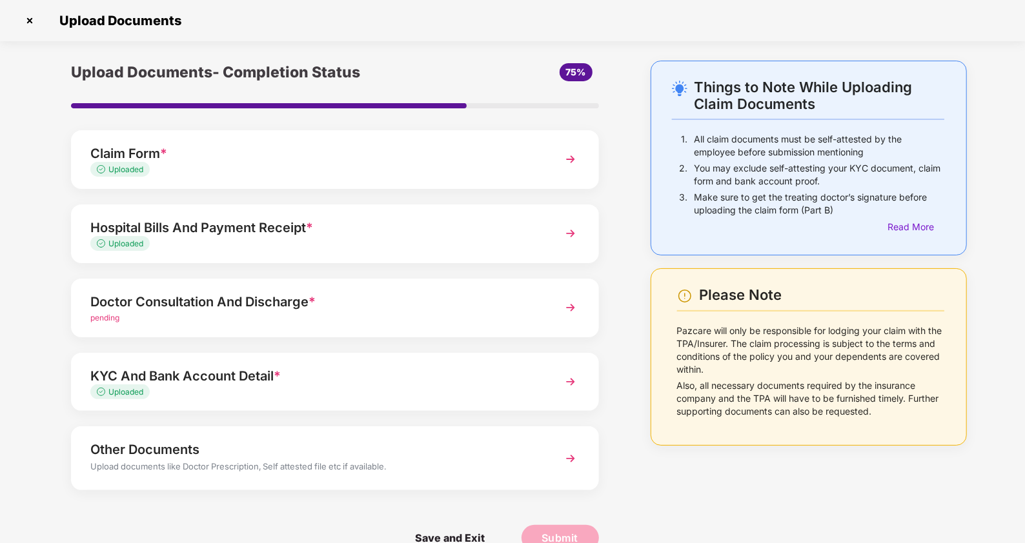
click at [190, 307] on div "Doctor Consultation And Discharge *" at bounding box center [314, 302] width 448 height 21
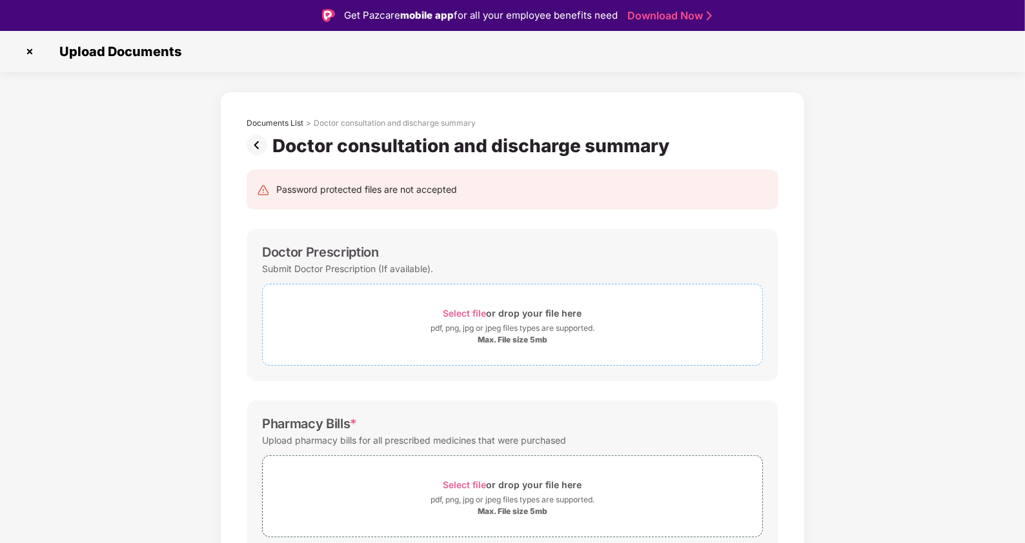
click at [471, 312] on span "Select file" at bounding box center [464, 313] width 43 height 11
click at [343, 248] on div "Doctor Prescription" at bounding box center [320, 252] width 117 height 15
copy div "Prescription"
click at [476, 310] on span "Select file" at bounding box center [464, 313] width 43 height 11
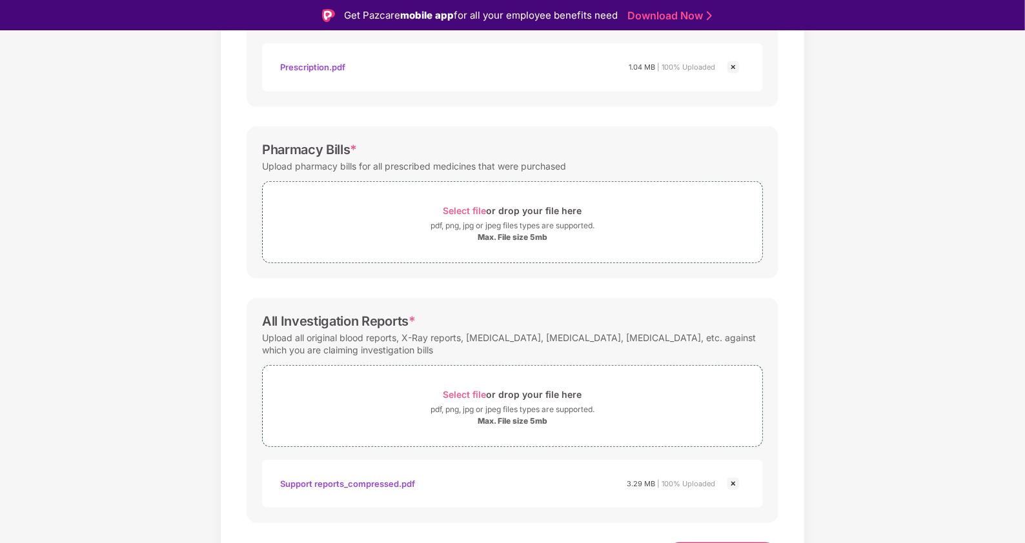
scroll to position [361, 0]
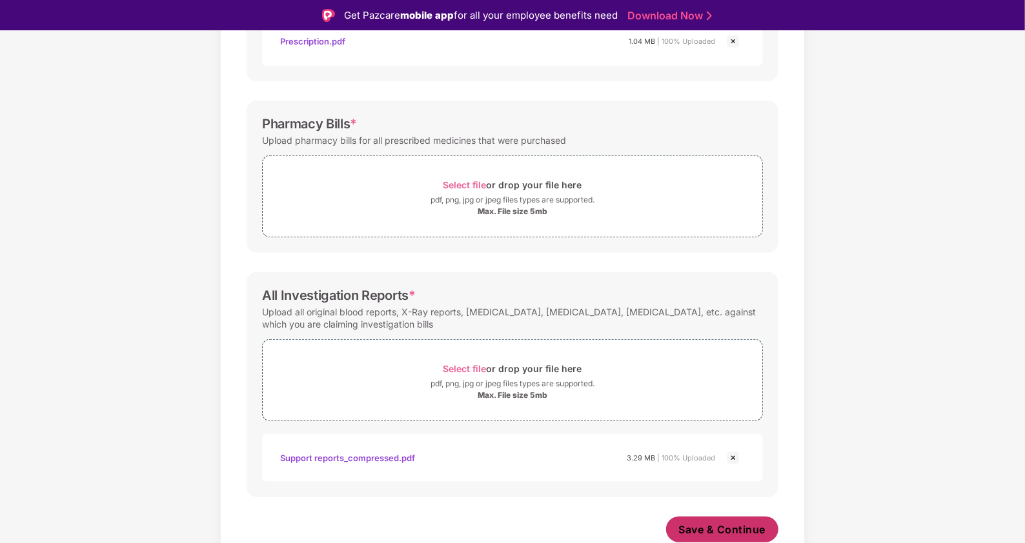
click at [727, 517] on button "Save & Continue" at bounding box center [722, 530] width 113 height 26
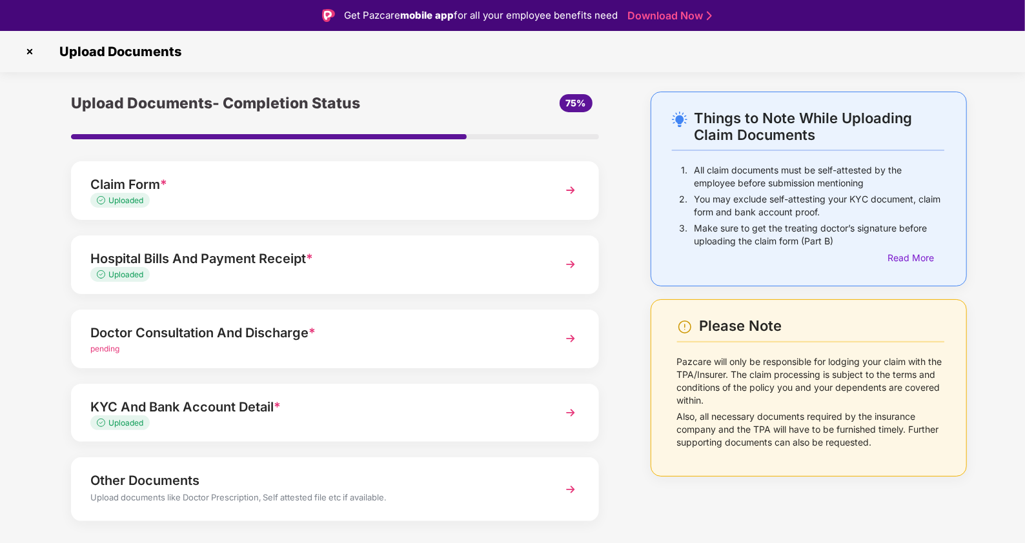
click at [485, 490] on div "Other Documents" at bounding box center [314, 481] width 448 height 21
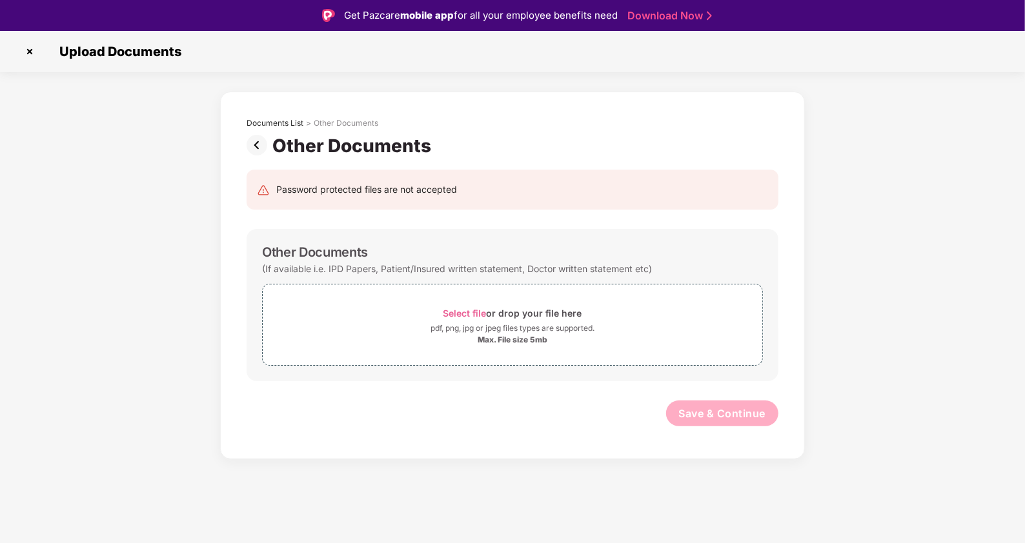
click at [258, 139] on img at bounding box center [260, 145] width 26 height 21
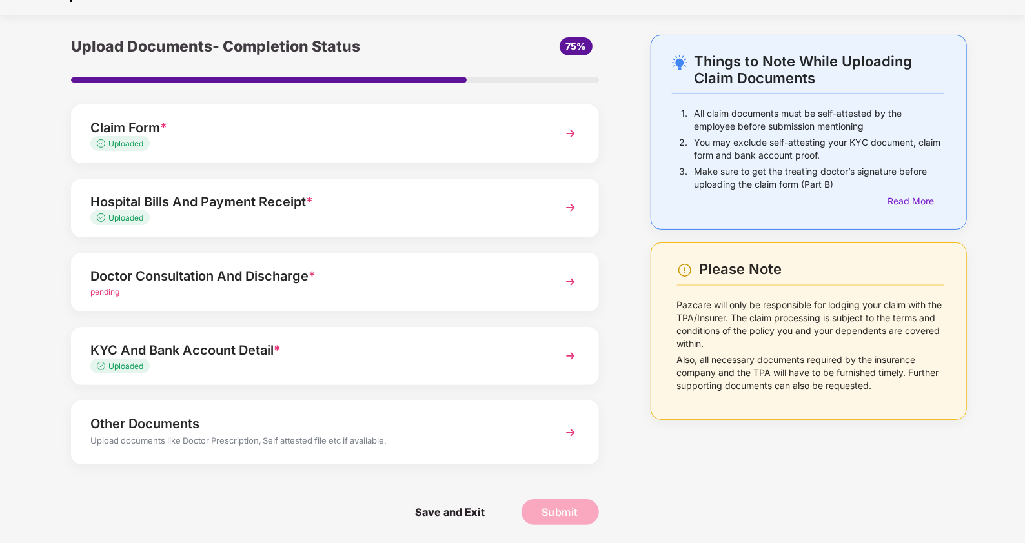
scroll to position [26, 0]
click at [150, 290] on div "pending" at bounding box center [314, 293] width 448 height 12
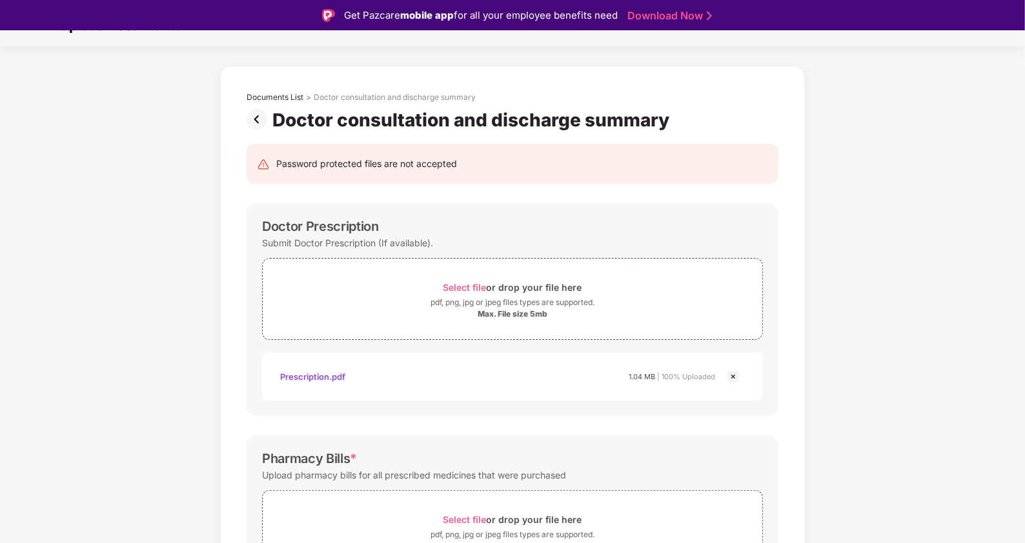
click at [292, 459] on div "Pharmacy Bills *" at bounding box center [309, 458] width 95 height 15
copy div "Pharmacy"
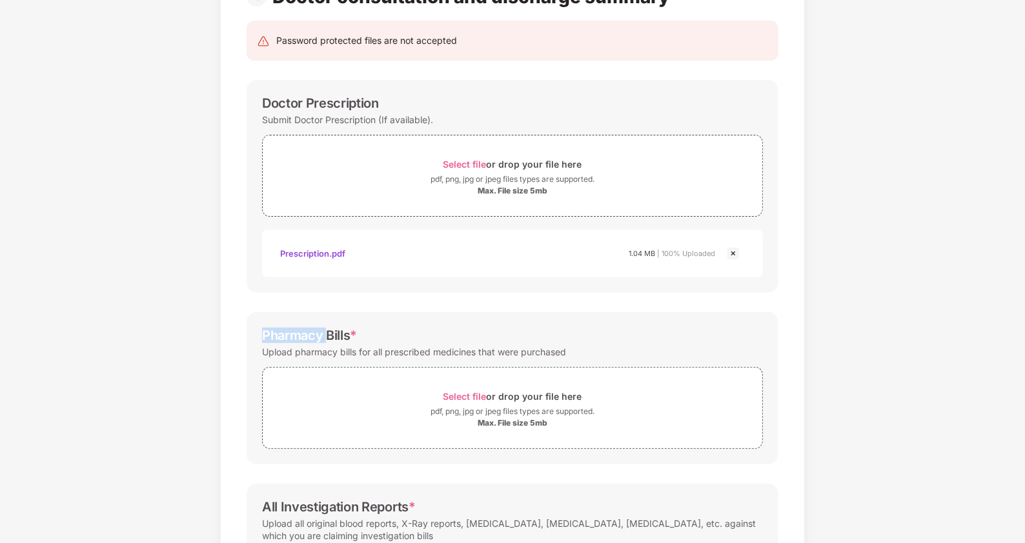
scroll to position [161, 0]
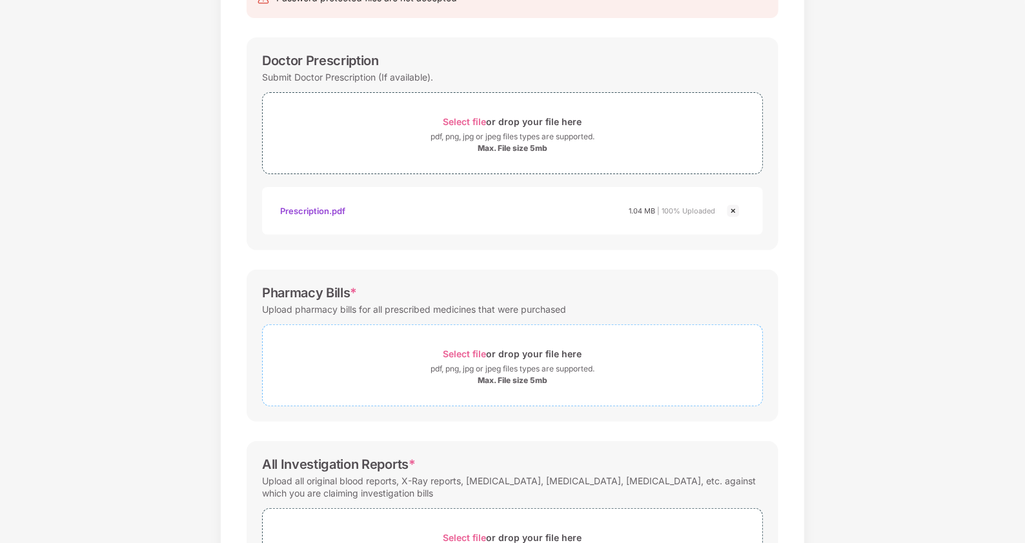
click at [461, 352] on span "Select file" at bounding box center [464, 354] width 43 height 11
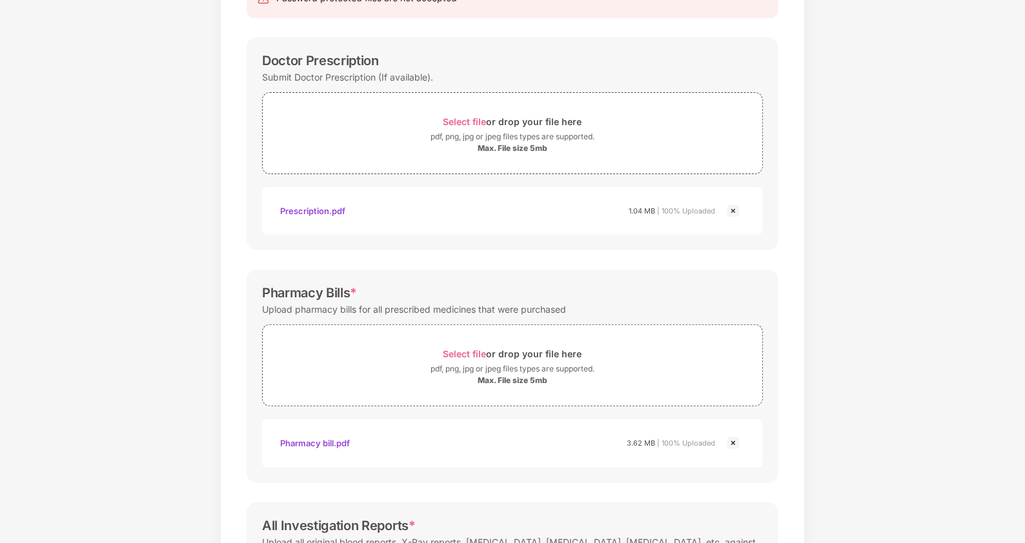
click at [853, 299] on div "Documents List > Doctor consultation and discharge summary Doctor consultation …" at bounding box center [512, 353] width 1025 height 906
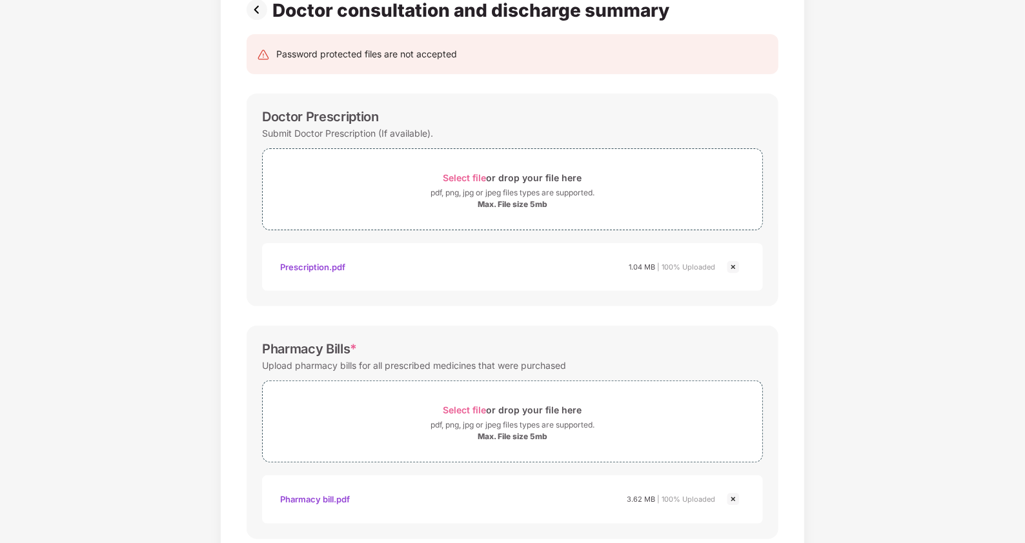
scroll to position [403, 0]
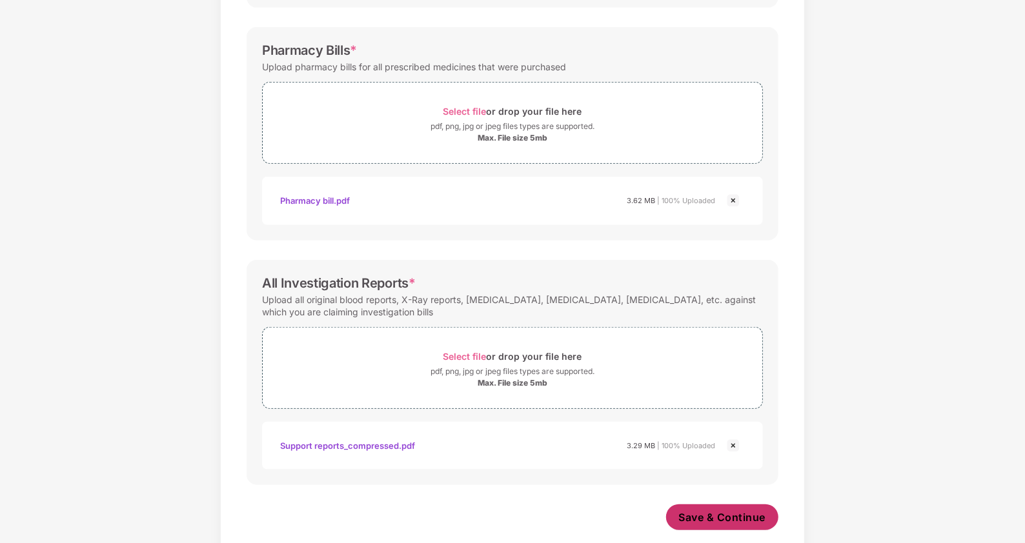
click at [720, 513] on span "Save & Continue" at bounding box center [722, 518] width 87 height 14
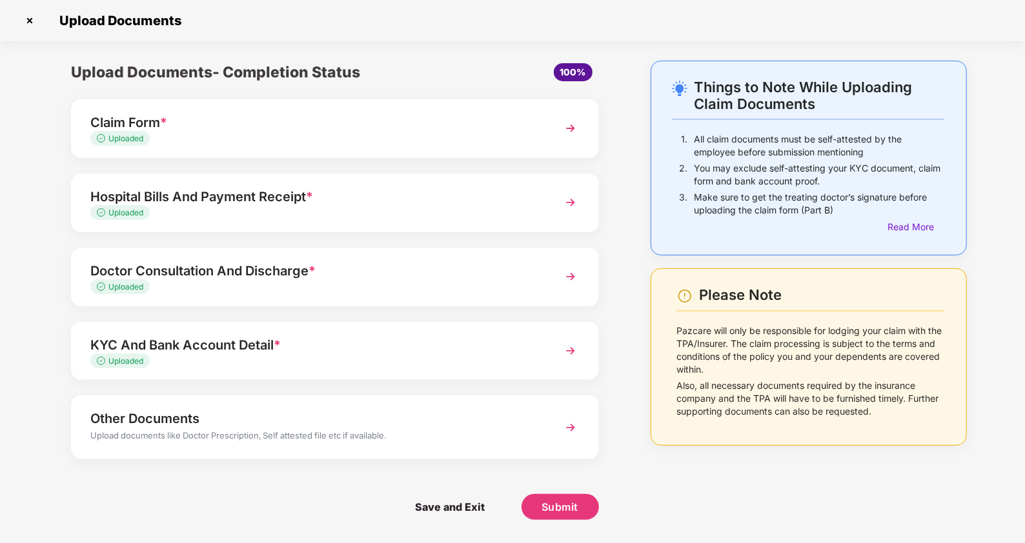
click at [313, 203] on span "*" at bounding box center [309, 196] width 7 height 15
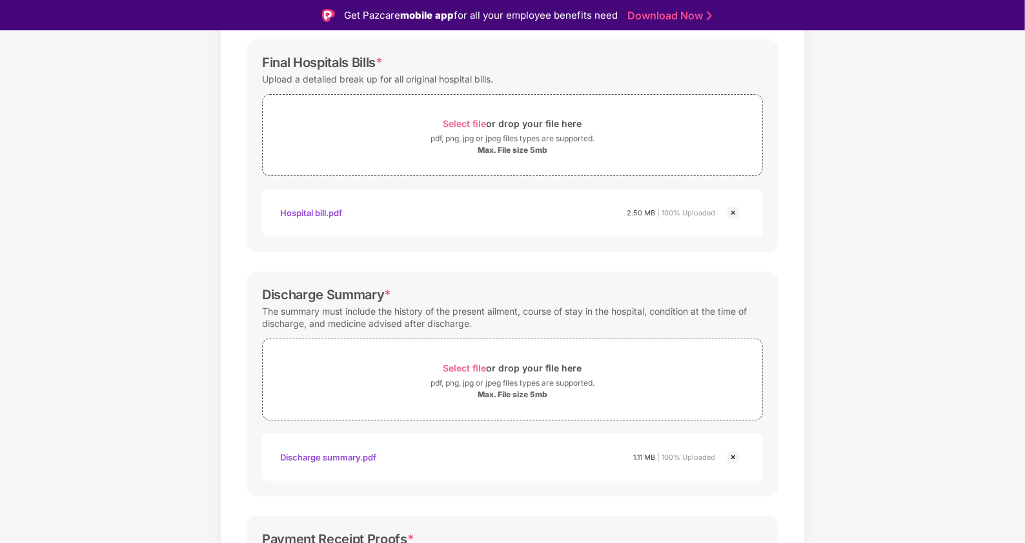
scroll to position [62, 0]
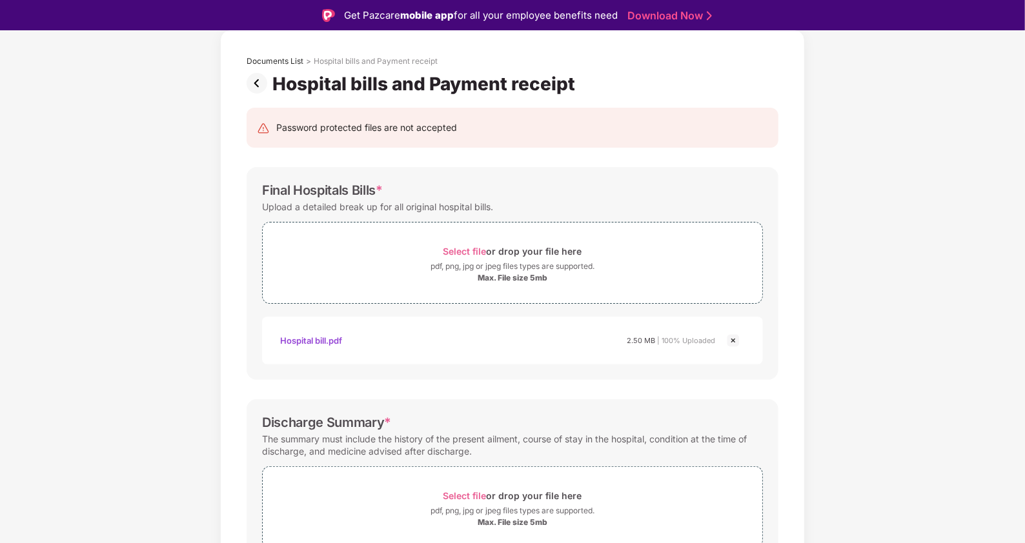
click at [257, 82] on img at bounding box center [260, 83] width 26 height 21
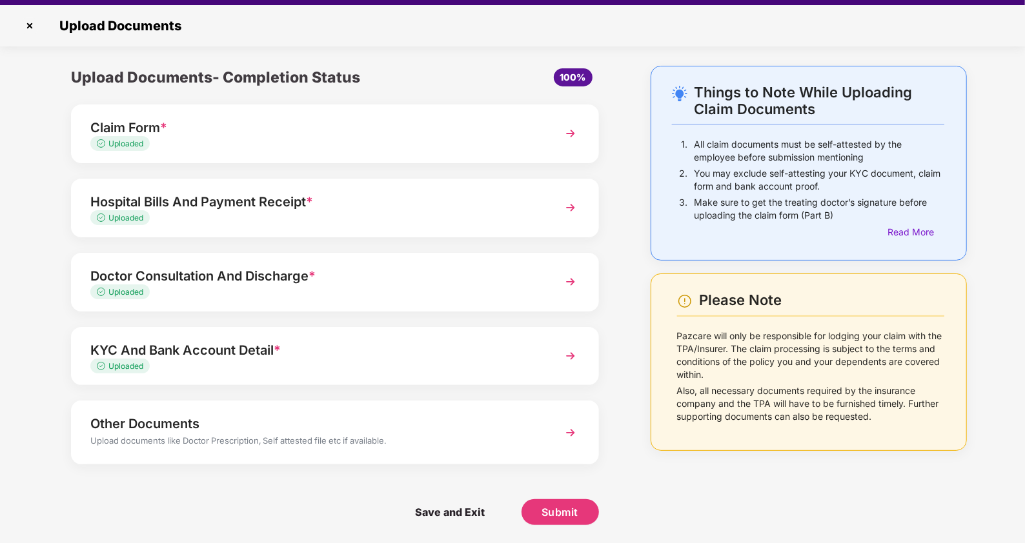
scroll to position [31, 0]
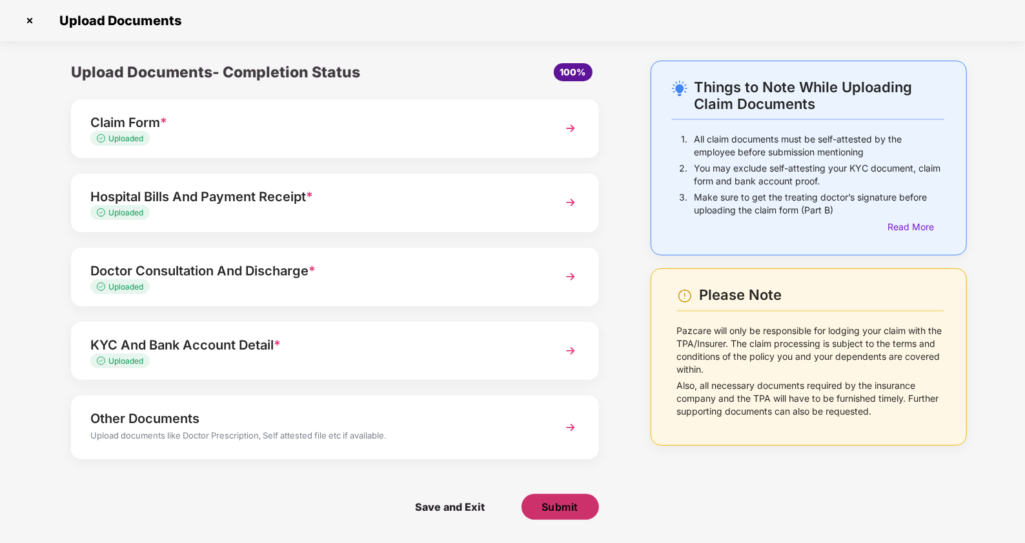
click at [558, 508] on span "Submit" at bounding box center [560, 507] width 37 height 14
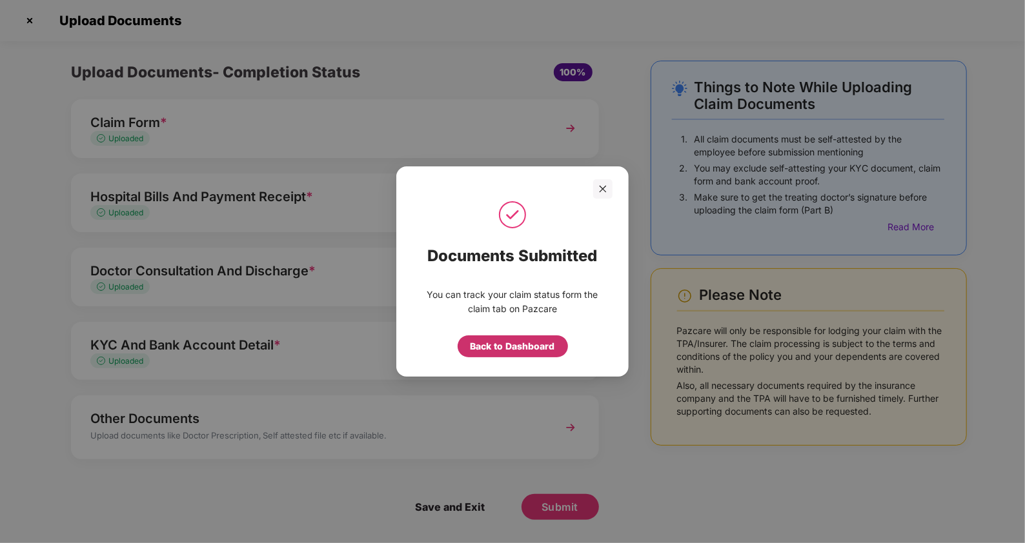
click at [506, 350] on div "Back to Dashboard" at bounding box center [513, 346] width 85 height 14
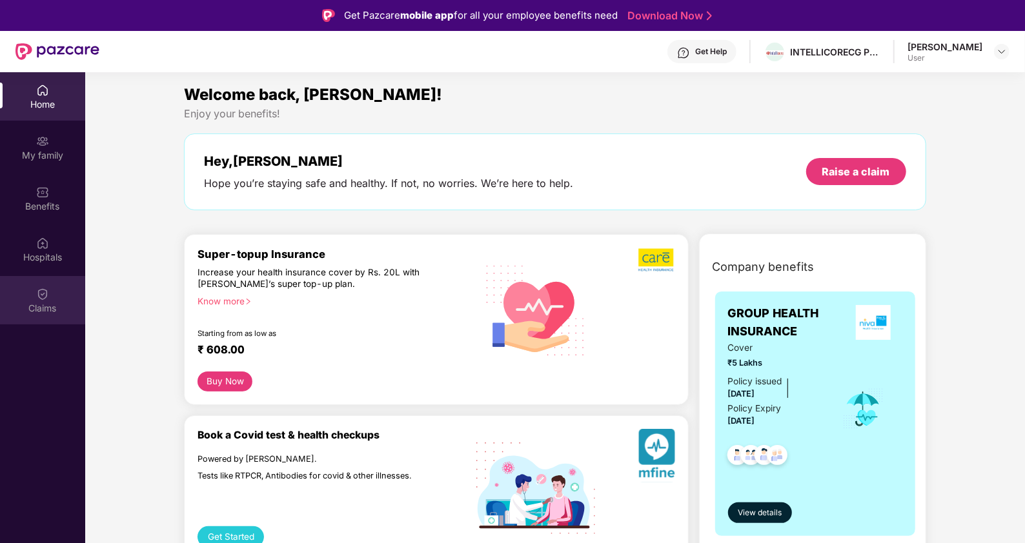
click at [50, 300] on div "Claims" at bounding box center [42, 300] width 85 height 48
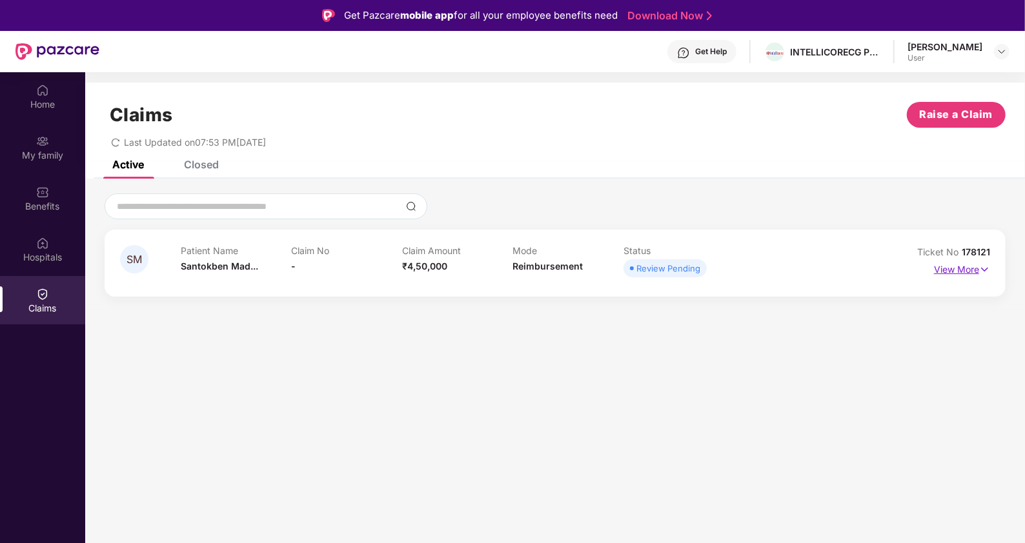
click at [982, 267] on img at bounding box center [984, 270] width 11 height 14
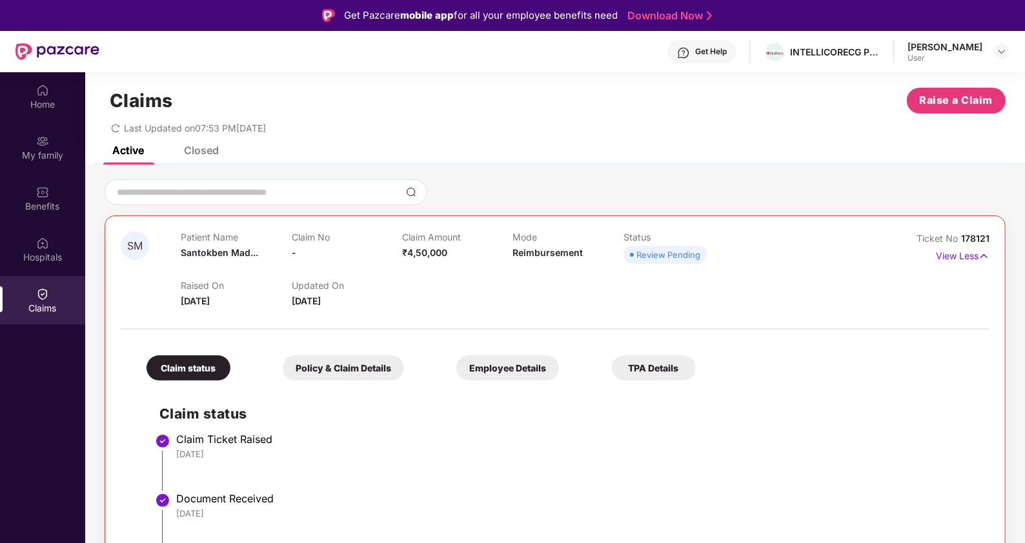
scroll to position [14, 0]
click at [332, 365] on div "Policy & Claim Details" at bounding box center [343, 368] width 121 height 25
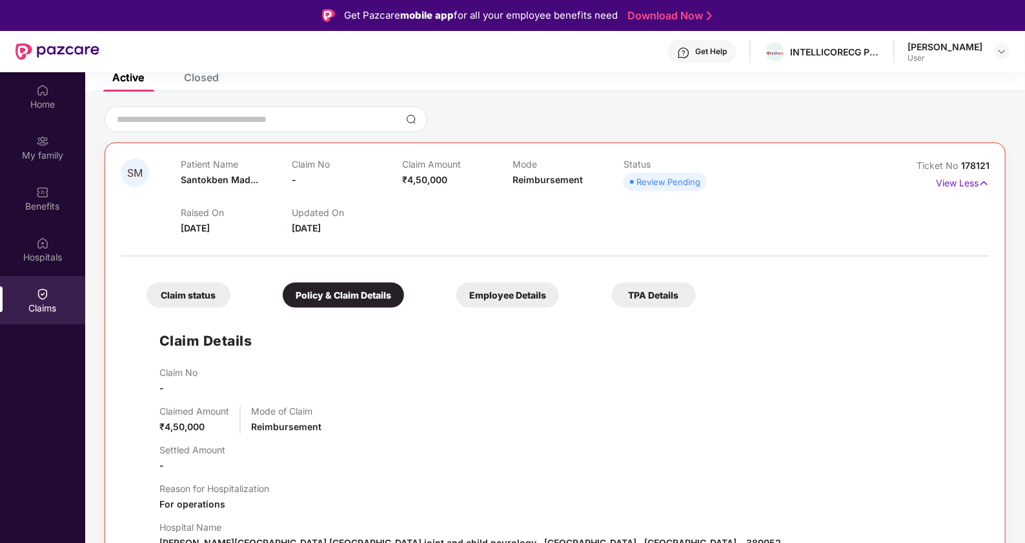
scroll to position [187, 0]
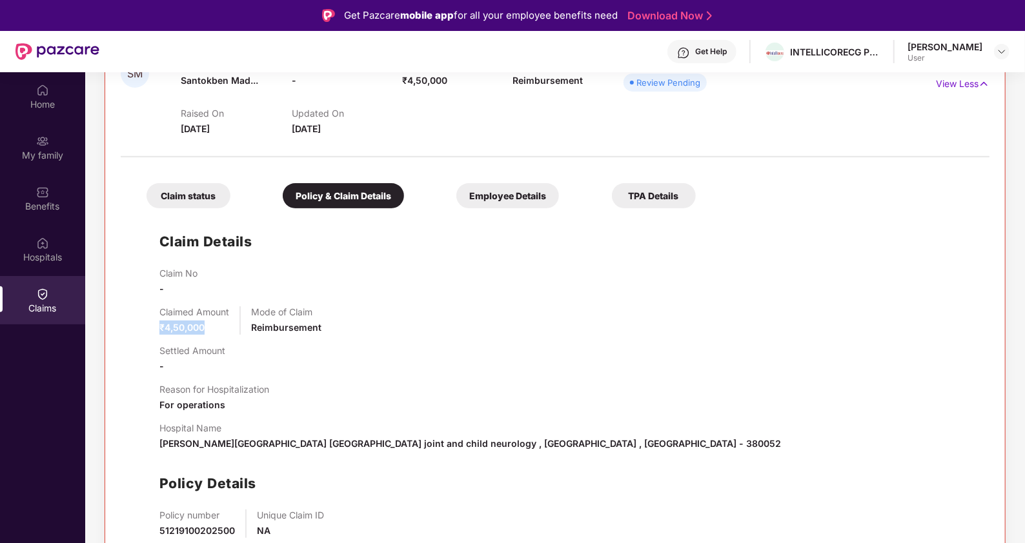
drag, startPoint x: 161, startPoint y: 328, endPoint x: 205, endPoint y: 326, distance: 44.6
click at [205, 326] on div "Claimed Amount ₹4,50,000" at bounding box center [194, 321] width 70 height 28
drag, startPoint x: 205, startPoint y: 326, endPoint x: 298, endPoint y: 347, distance: 95.2
click at [298, 347] on div "Settled Amount -" at bounding box center [567, 359] width 817 height 28
click at [476, 203] on div "Employee Details" at bounding box center [507, 195] width 103 height 25
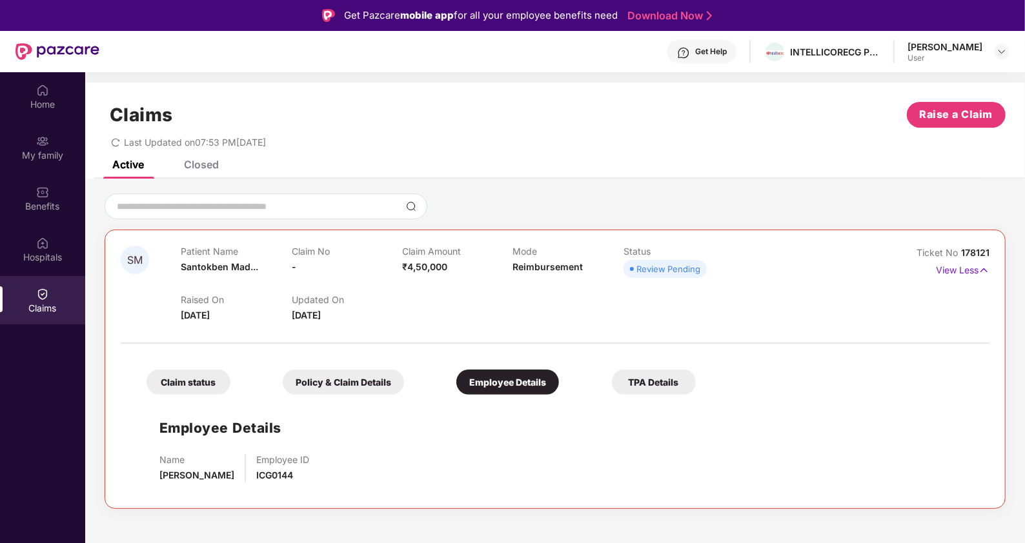
scroll to position [0, 0]
click at [984, 273] on img at bounding box center [983, 270] width 11 height 14
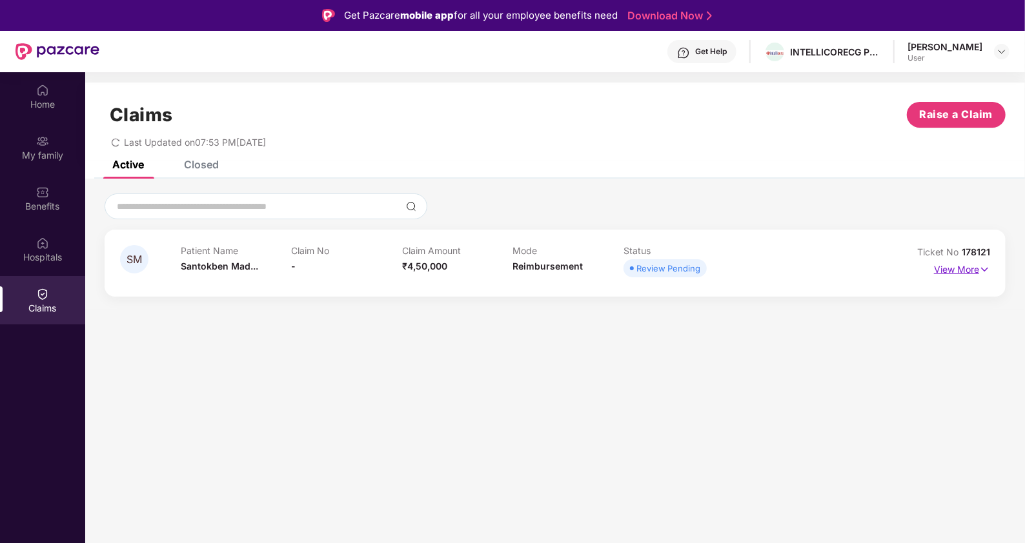
click at [979, 272] on img at bounding box center [984, 270] width 11 height 14
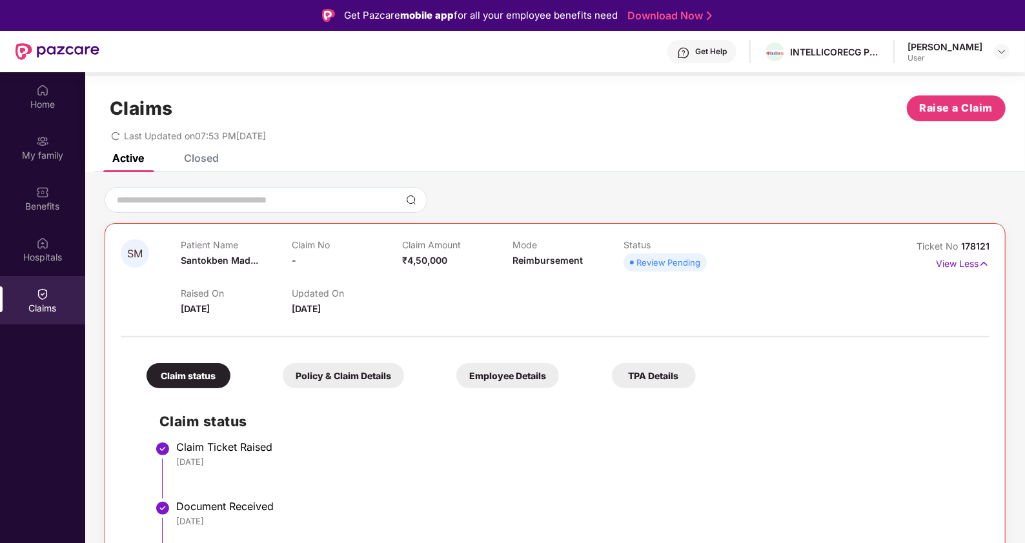
scroll to position [14, 0]
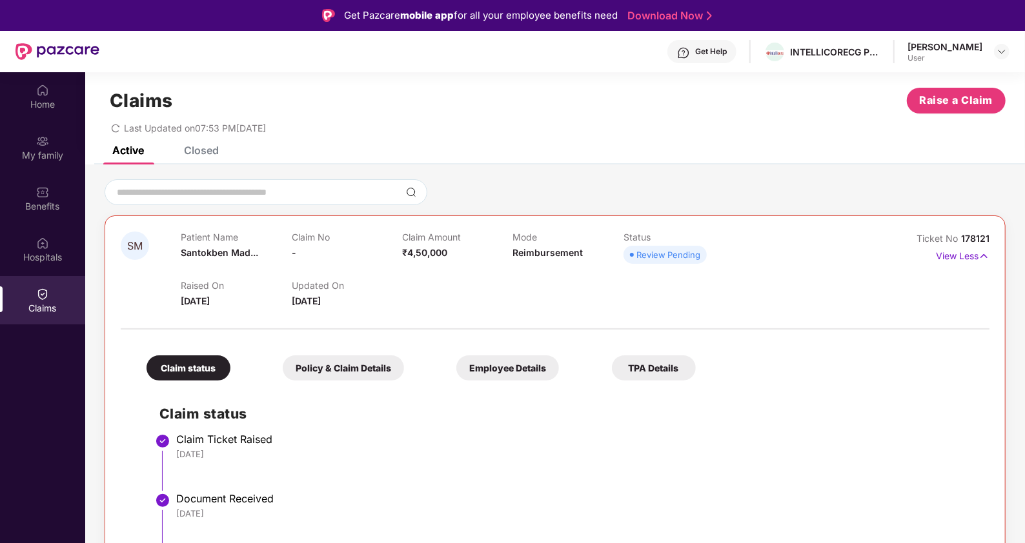
click at [506, 369] on div "Employee Details" at bounding box center [507, 368] width 103 height 25
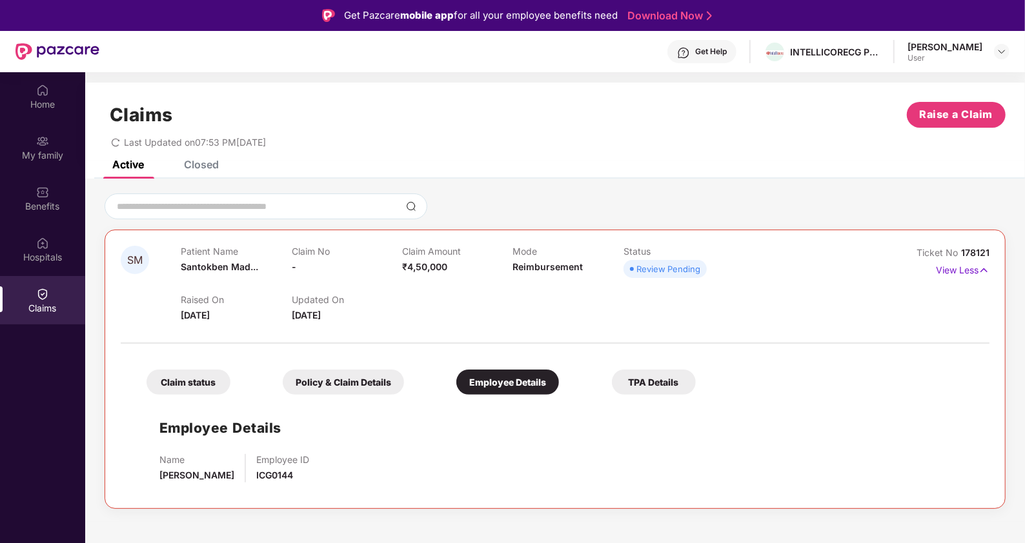
scroll to position [0, 0]
click at [655, 386] on div "TPA Details" at bounding box center [654, 382] width 84 height 25
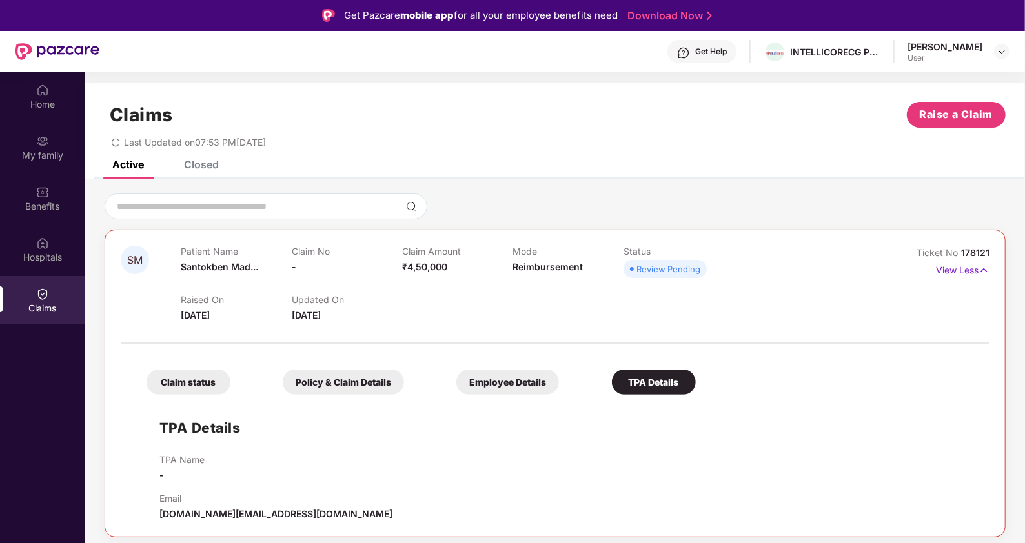
scroll to position [72, 0]
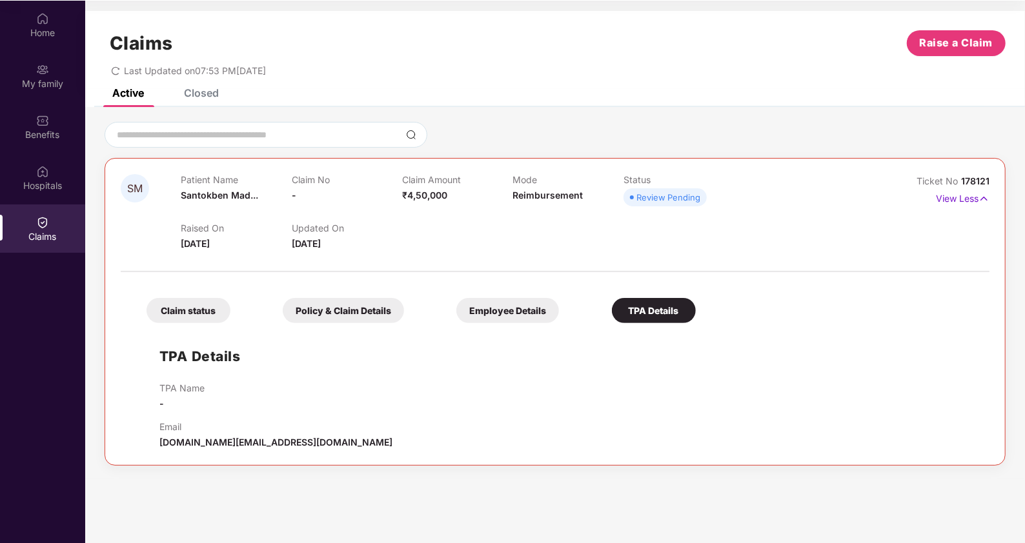
click at [201, 92] on div "Closed" at bounding box center [201, 92] width 35 height 13
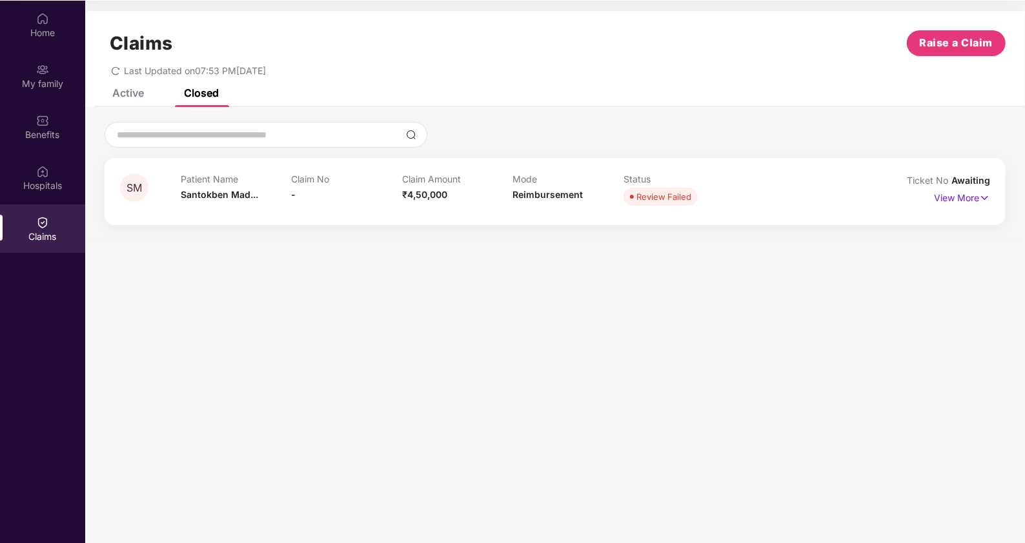
click at [650, 188] on span "Review Failed" at bounding box center [660, 197] width 74 height 18
click at [218, 198] on span "Santokben Mad..." at bounding box center [219, 194] width 77 height 11
click at [292, 198] on span "-" at bounding box center [293, 194] width 5 height 11
click at [673, 197] on div "Review Failed" at bounding box center [663, 196] width 55 height 13
click at [986, 198] on img at bounding box center [984, 198] width 11 height 14
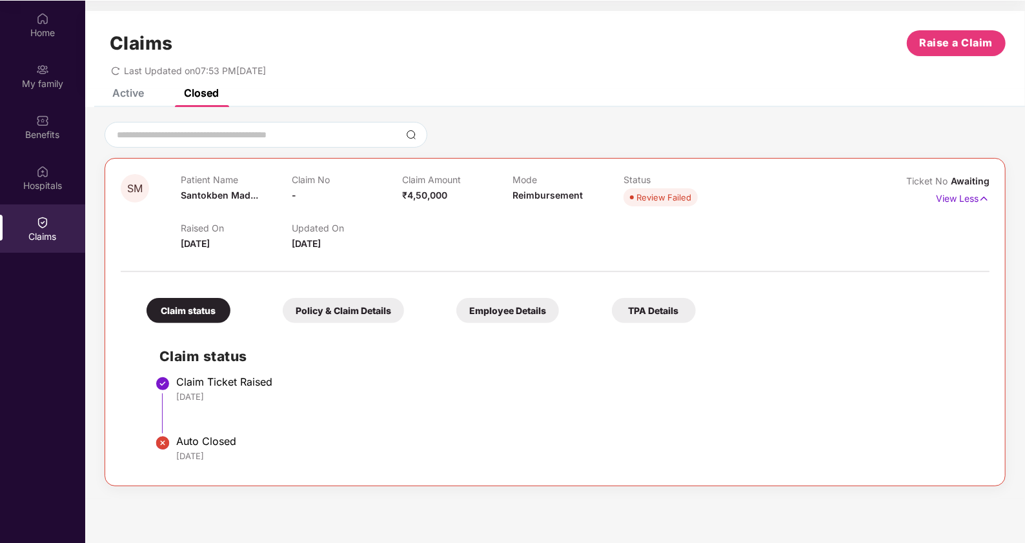
click at [126, 97] on div "Active" at bounding box center [128, 92] width 32 height 13
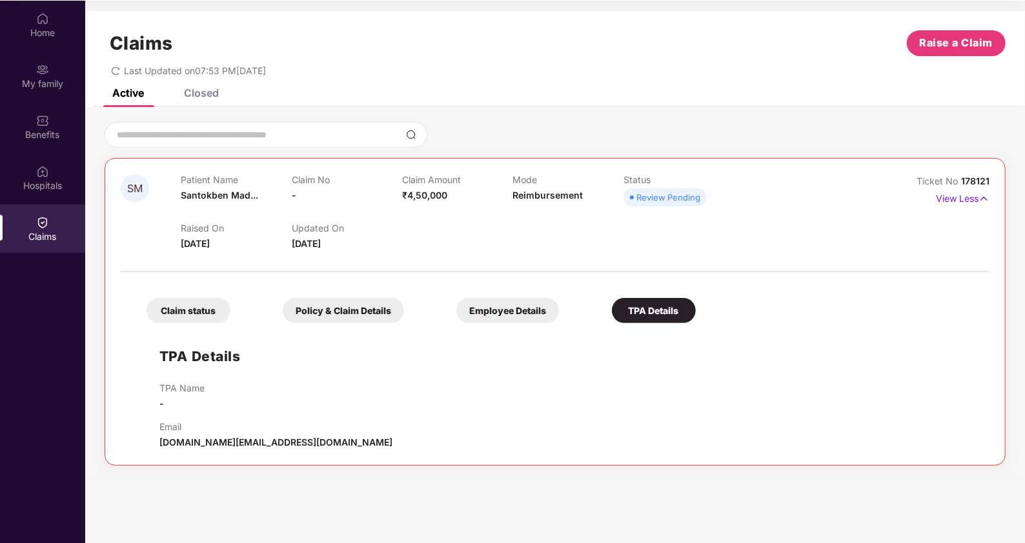
click at [192, 100] on div "Closed" at bounding box center [192, 93] width 54 height 28
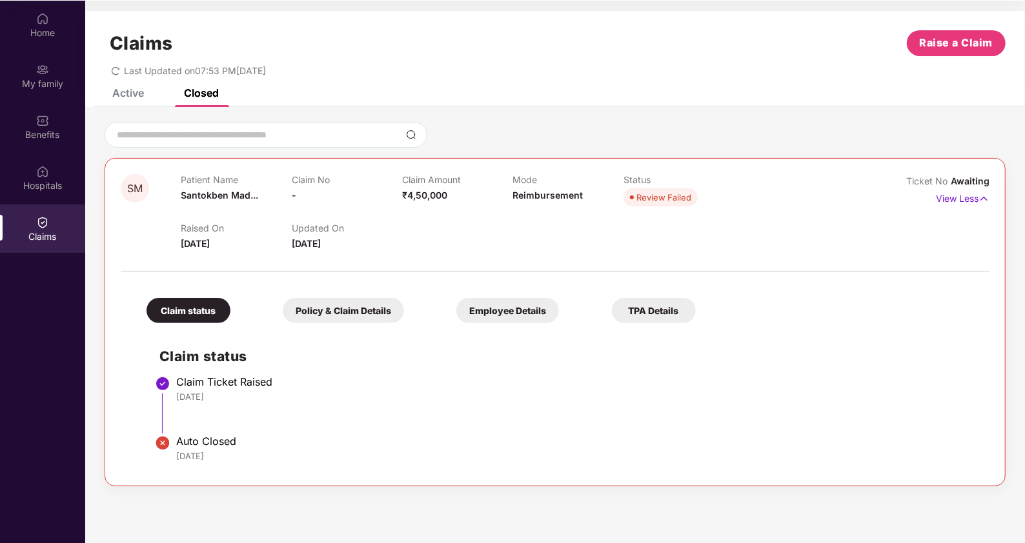
click at [122, 101] on div "Active" at bounding box center [118, 93] width 51 height 28
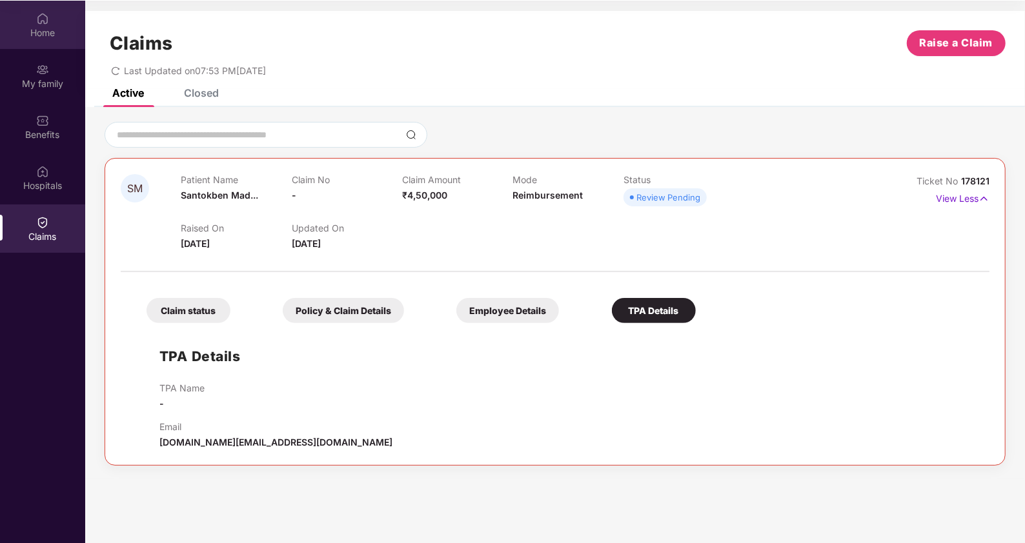
click at [38, 32] on div "Home" at bounding box center [42, 32] width 85 height 13
